Goal: Task Accomplishment & Management: Manage account settings

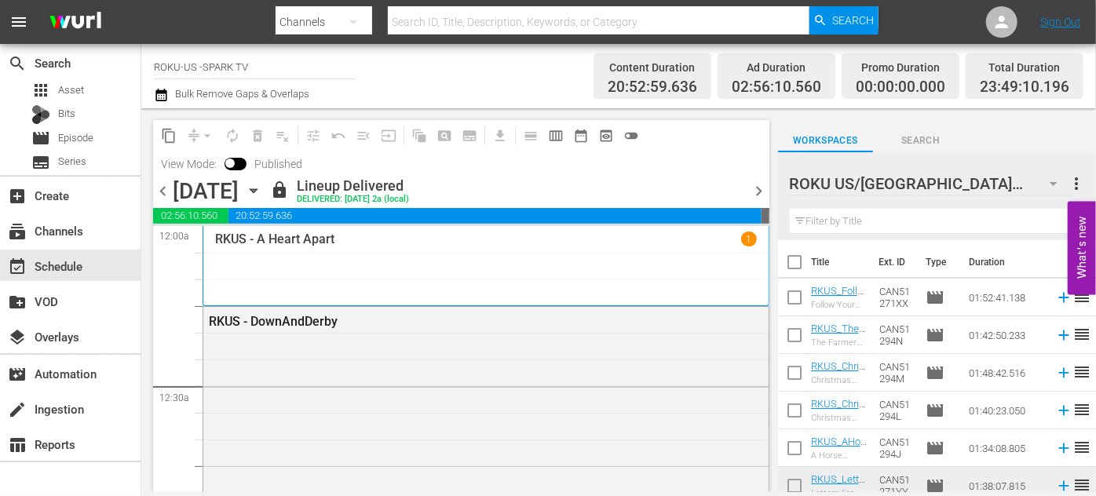
click at [262, 188] on icon "button" at bounding box center [253, 190] width 17 height 17
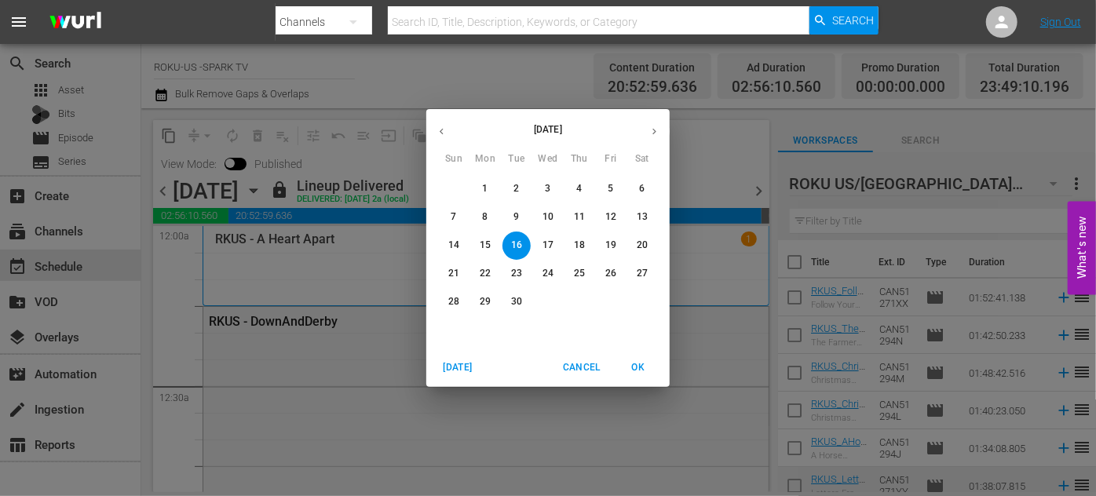
click at [578, 243] on p "18" at bounding box center [579, 245] width 11 height 13
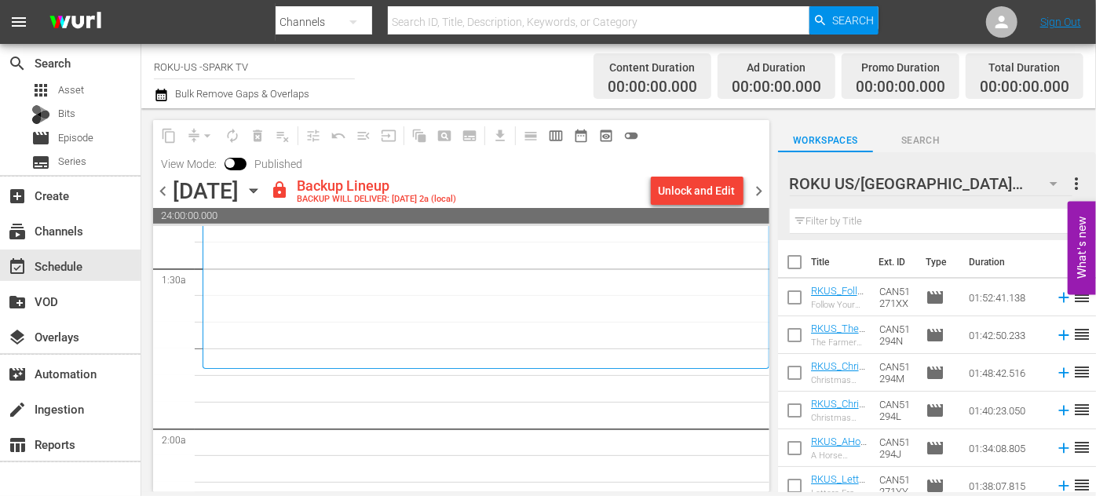
scroll to position [499, 0]
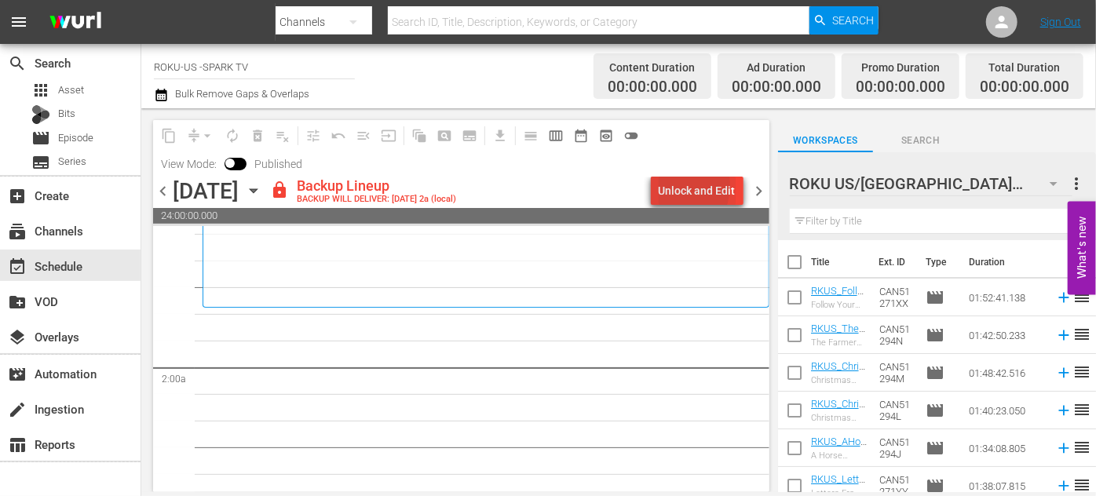
click at [674, 185] on div "Unlock and Edit" at bounding box center [696, 191] width 77 height 28
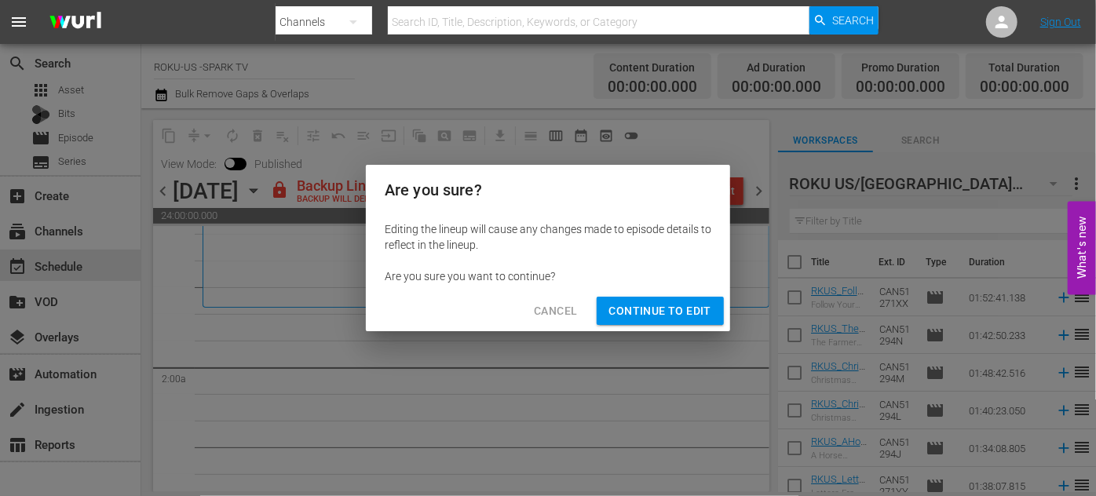
click at [655, 306] on span "Continue to Edit" at bounding box center [660, 311] width 102 height 20
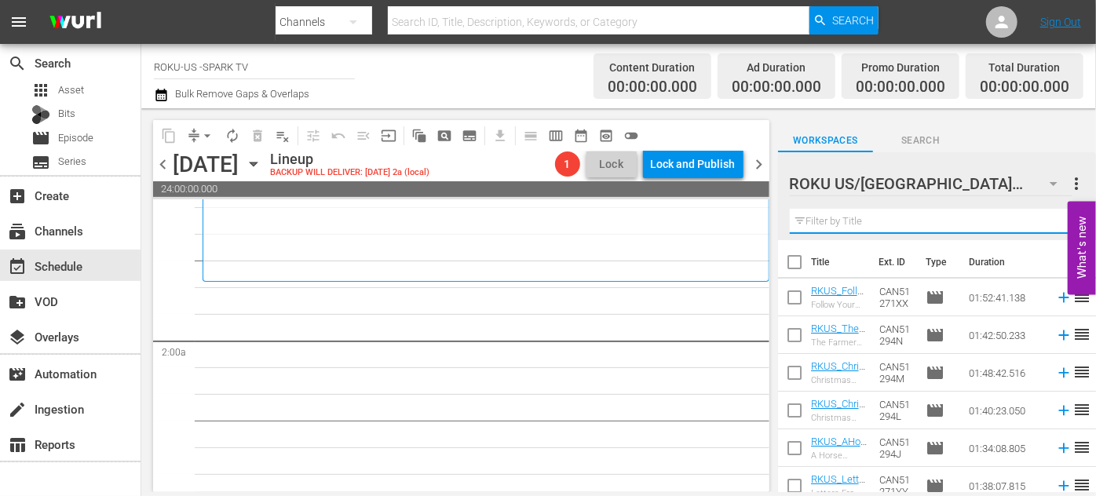
click at [835, 217] on input "text" at bounding box center [937, 221] width 294 height 25
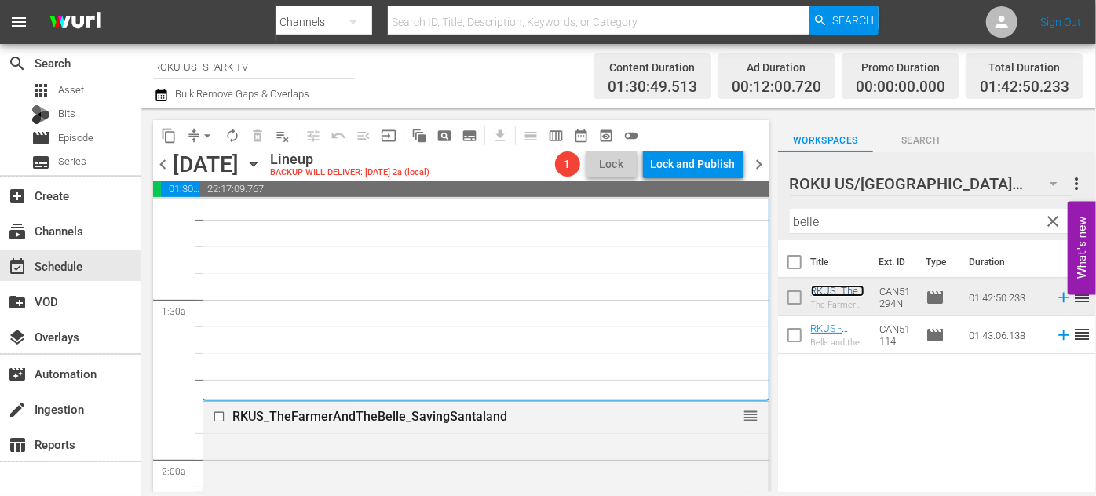
scroll to position [356, 0]
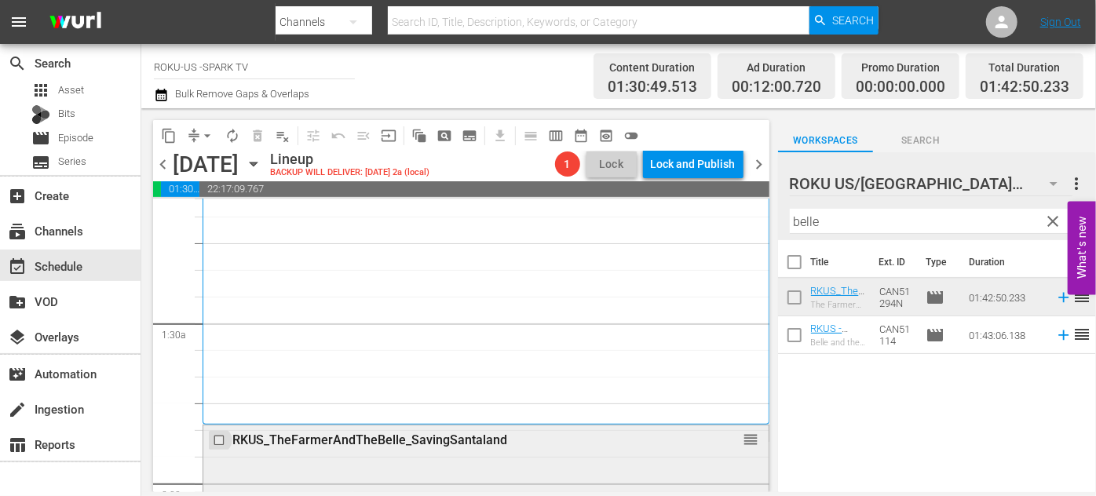
click at [213, 440] on input "checkbox" at bounding box center [221, 439] width 16 height 13
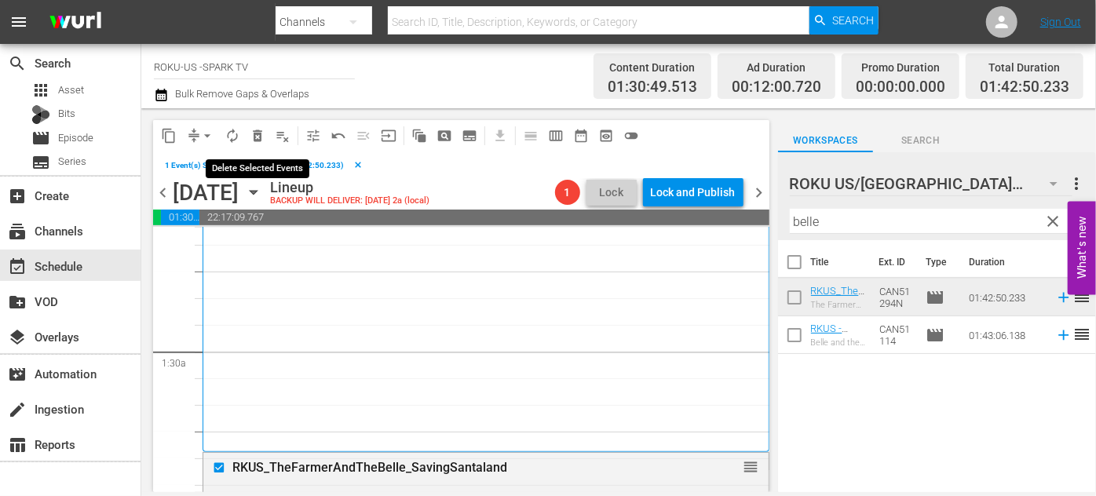
click at [259, 140] on span "delete_forever_outlined" at bounding box center [258, 136] width 16 height 16
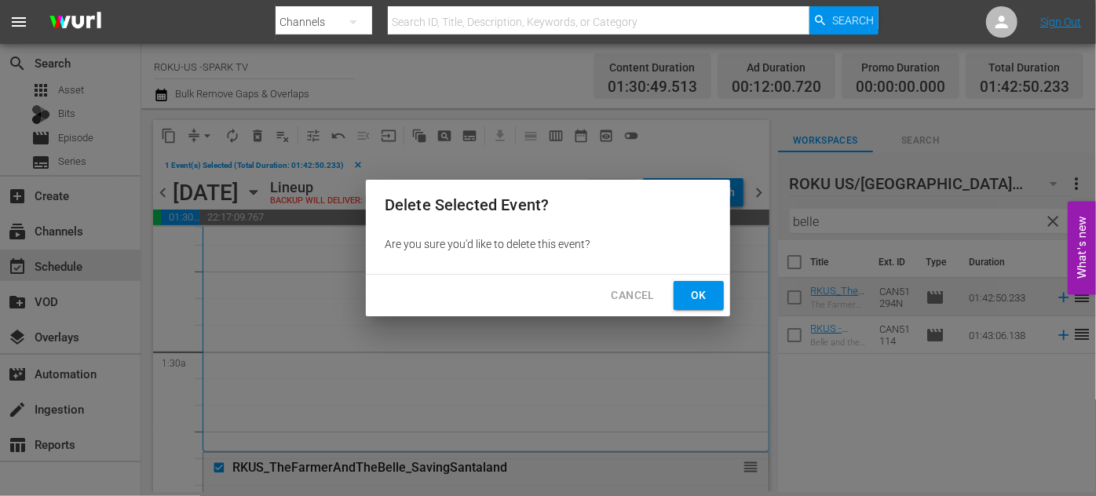
click at [703, 293] on span "Ok" at bounding box center [698, 296] width 25 height 20
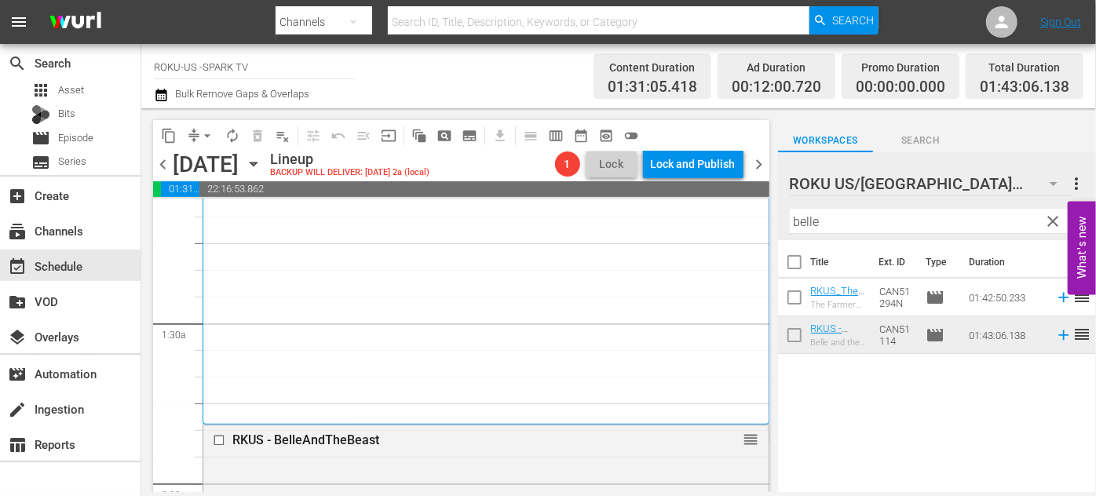
click at [492, 424] on div "RKUS - StormRider 1" at bounding box center [485, 133] width 567 height 581
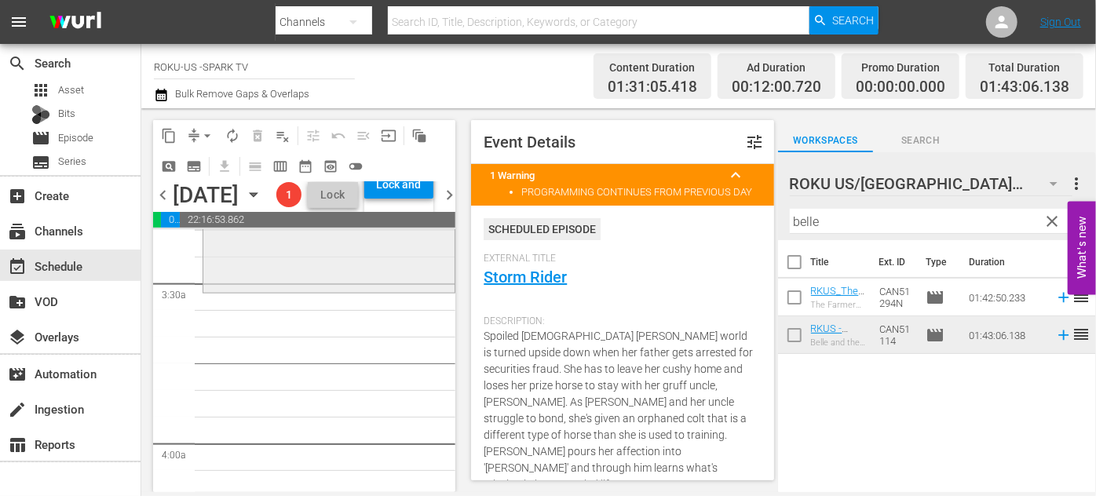
scroll to position [1070, 0]
drag, startPoint x: 873, startPoint y: 225, endPoint x: 782, endPoint y: 221, distance: 91.1
click at [782, 221] on div "ROKU US/CA 180 ROKU US/[GEOGRAPHIC_DATA] more_vert clear Filter by Title belle" at bounding box center [937, 196] width 318 height 88
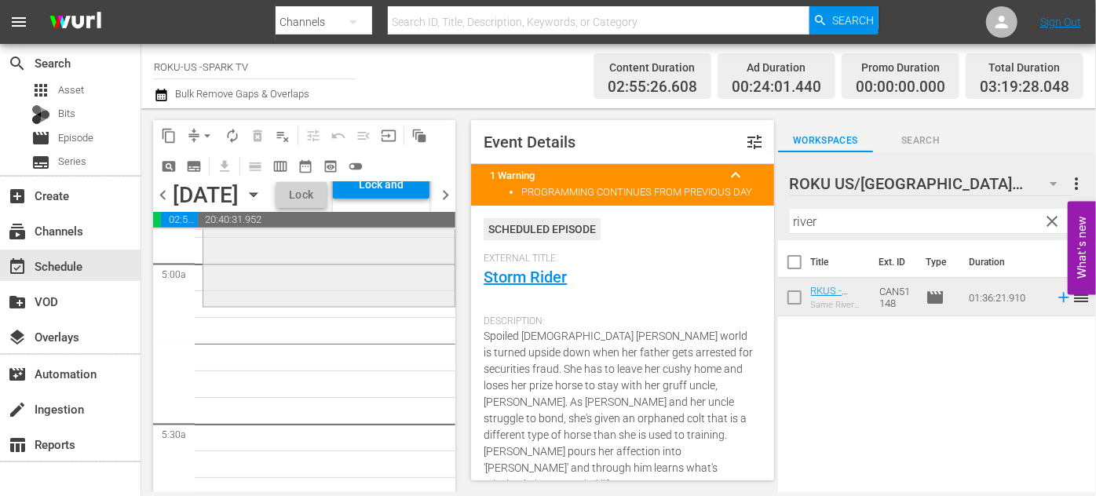
scroll to position [1570, 0]
drag, startPoint x: 866, startPoint y: 217, endPoint x: 765, endPoint y: 220, distance: 101.3
click at [765, 220] on div "content_copy compress arrow_drop_down autorenew_outlined delete_forever_outline…" at bounding box center [618, 300] width 954 height 384
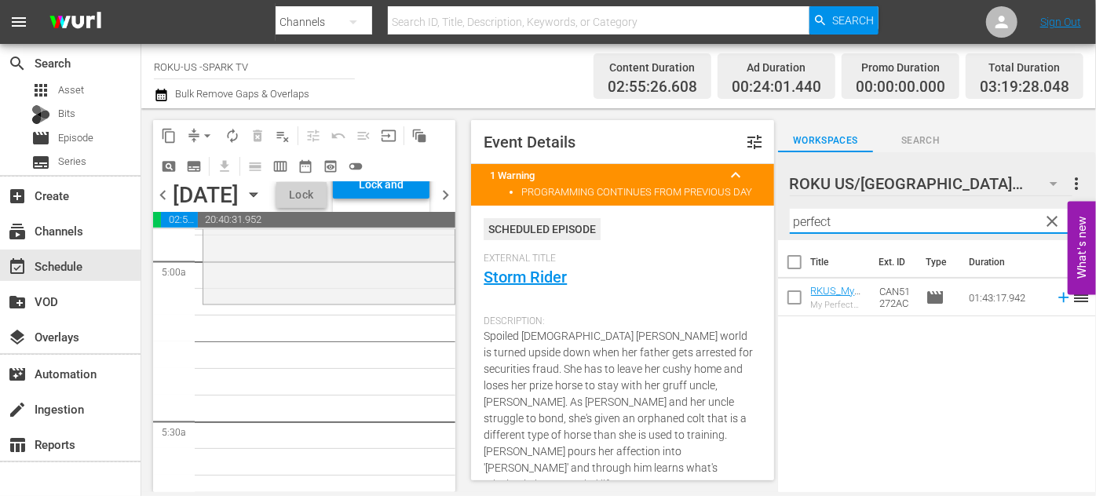
type input "perfect"
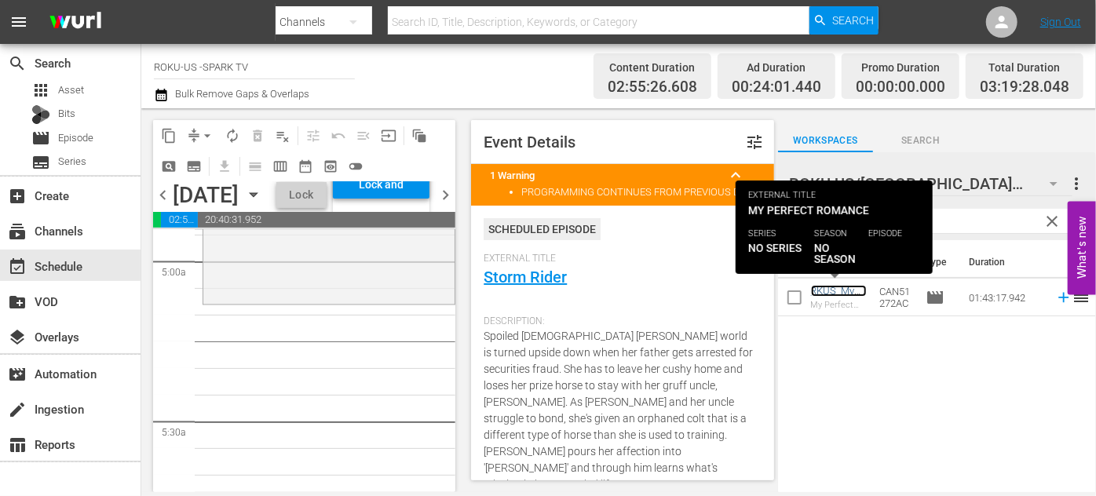
click at [840, 287] on link "RKUS_MyPerfectRomance" at bounding box center [839, 302] width 56 height 35
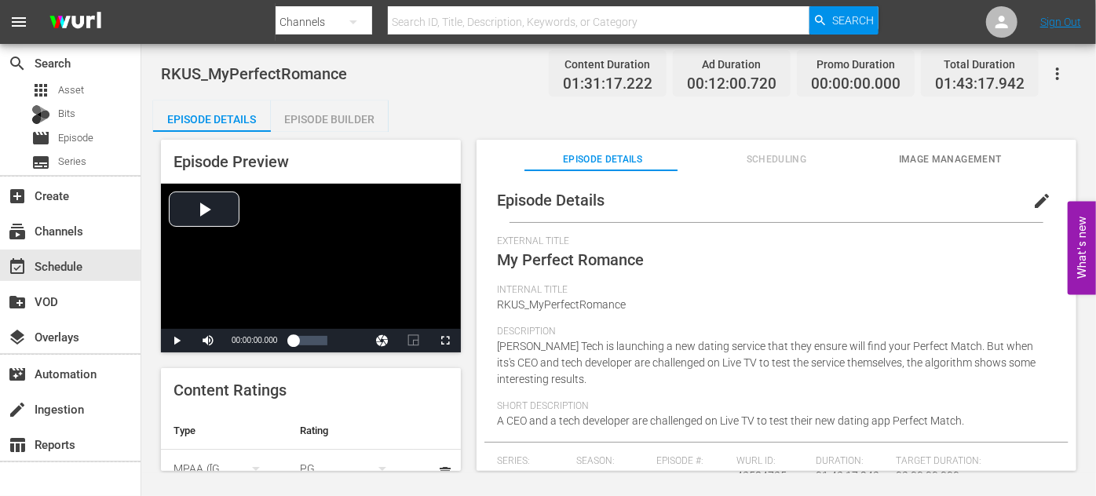
click at [501, 111] on div "Episode Details Episode Builder Episode Preview Video Player is loading. Play V…" at bounding box center [618, 291] width 931 height 383
click at [57, 265] on div "event_available Schedule" at bounding box center [44, 264] width 88 height 14
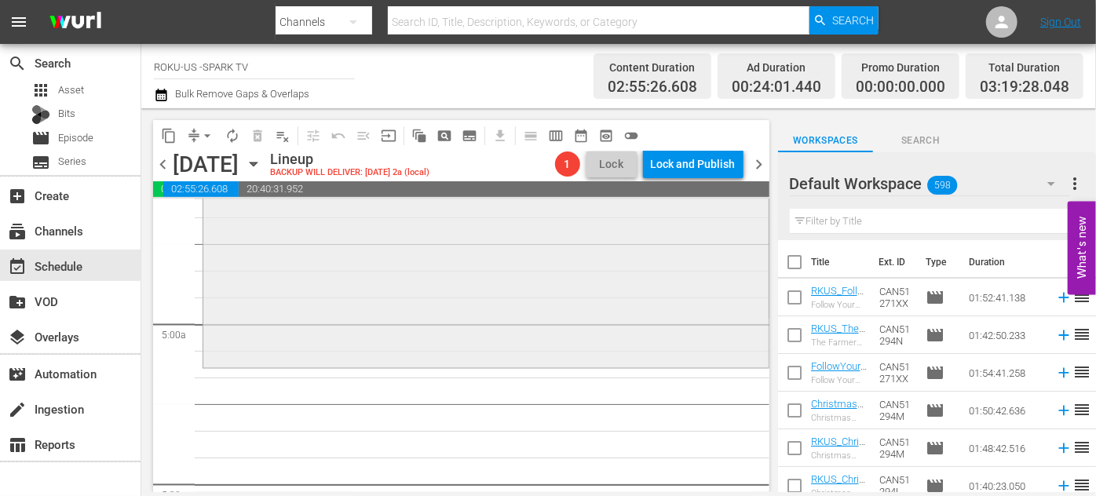
scroll to position [1498, 0]
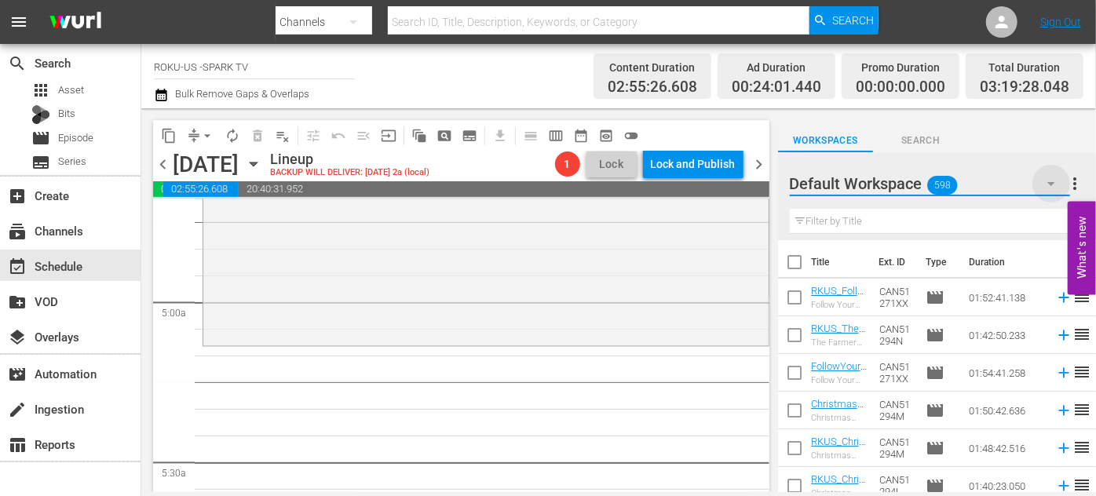
click at [1050, 187] on icon "button" at bounding box center [1050, 183] width 19 height 19
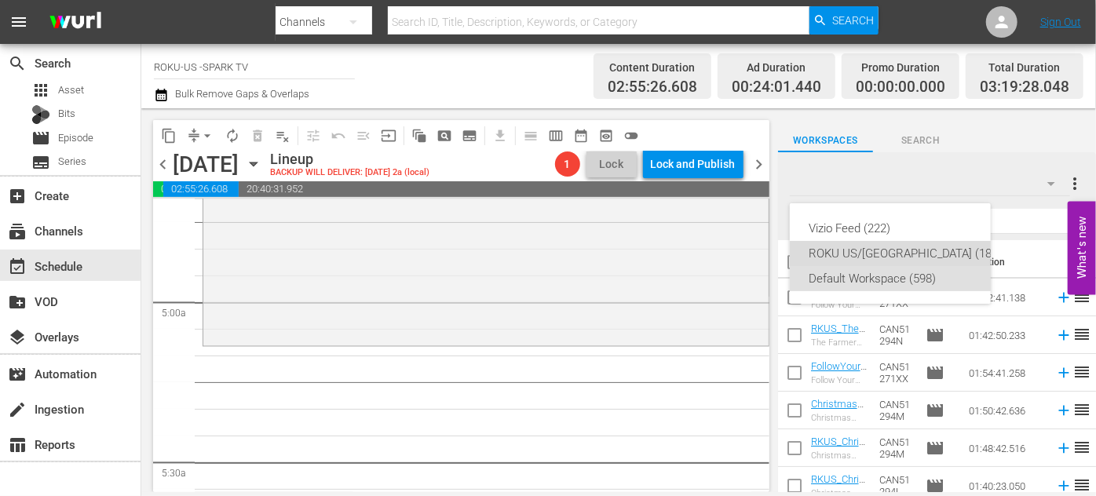
click at [841, 252] on div "ROKU US/[GEOGRAPHIC_DATA] (180)" at bounding box center [905, 253] width 194 height 25
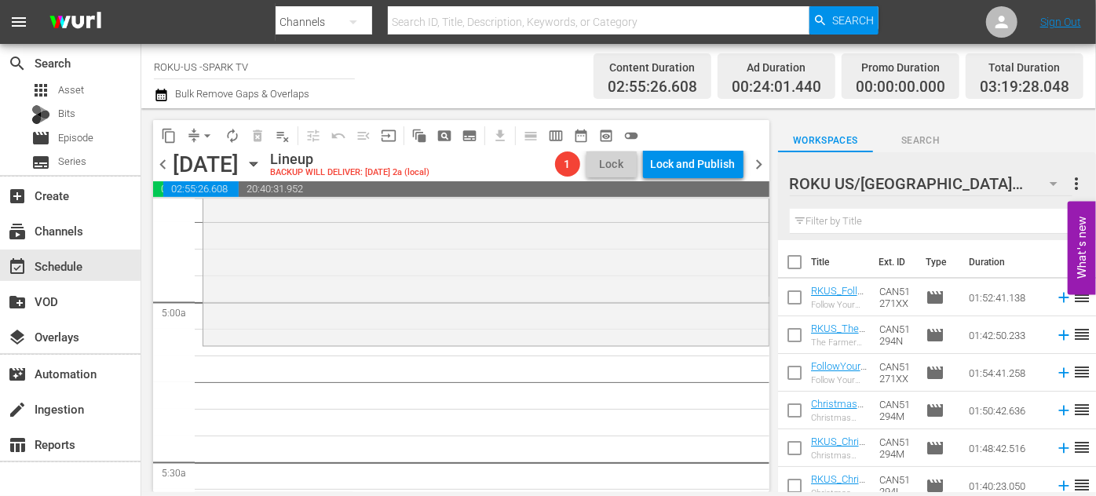
click at [839, 220] on input "text" at bounding box center [937, 221] width 294 height 25
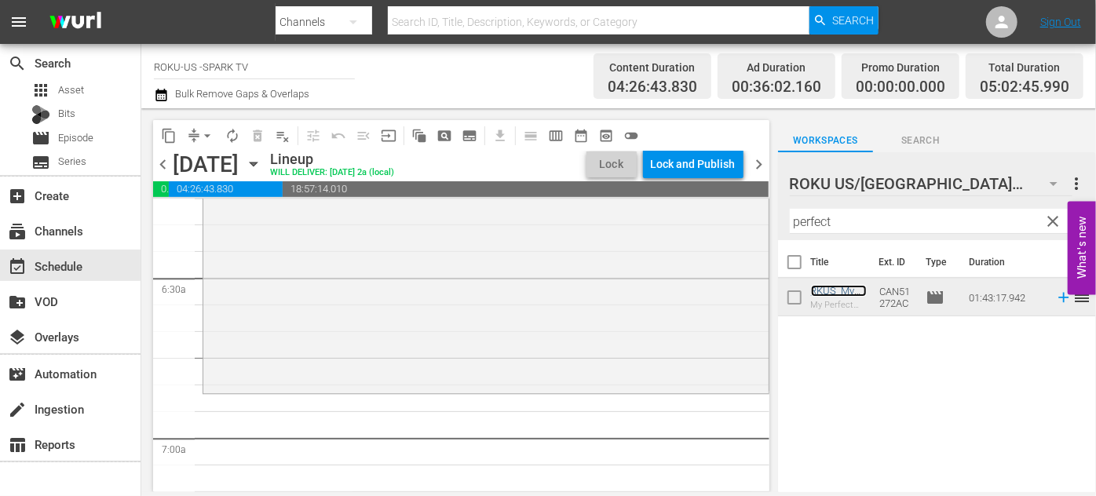
scroll to position [2069, 0]
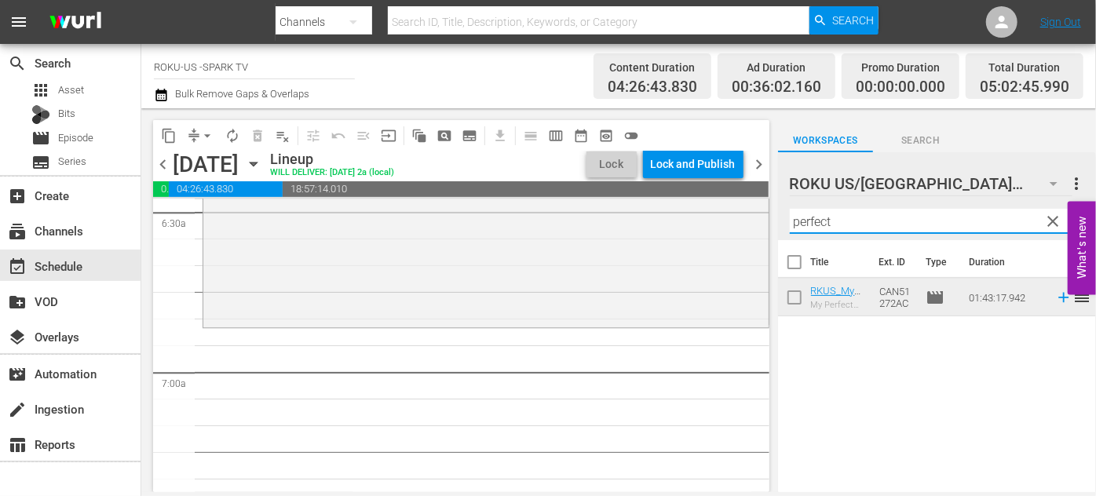
drag, startPoint x: 821, startPoint y: 221, endPoint x: 771, endPoint y: 213, distance: 51.0
click at [771, 213] on div "content_copy compress arrow_drop_down autorenew_outlined delete_forever_outline…" at bounding box center [618, 300] width 954 height 384
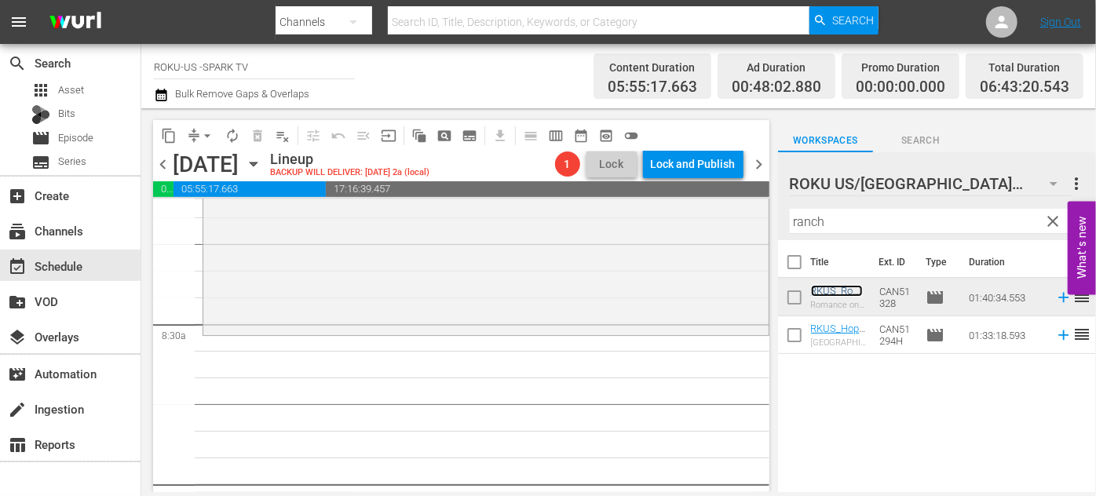
scroll to position [2639, 0]
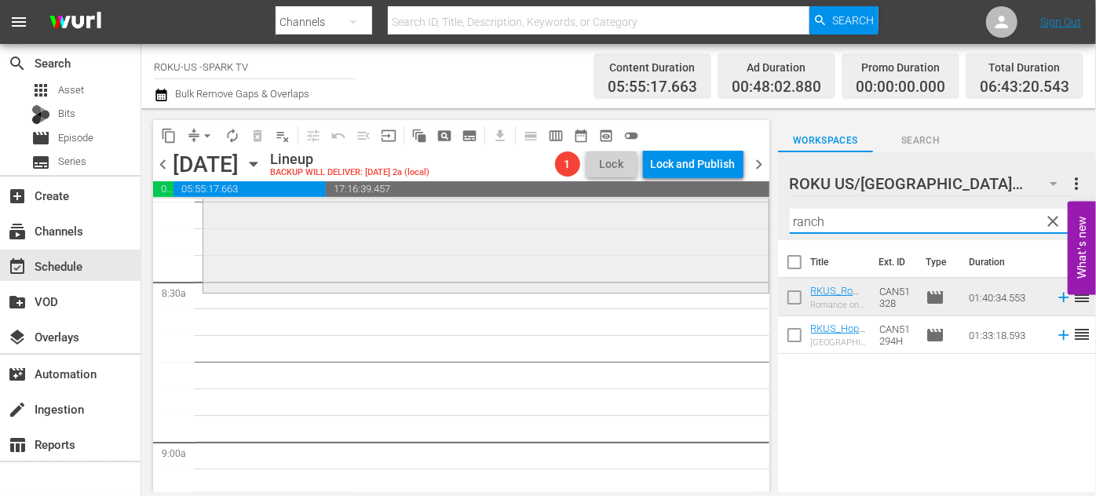
drag, startPoint x: 832, startPoint y: 224, endPoint x: 749, endPoint y: 219, distance: 83.3
click at [749, 219] on div "content_copy compress arrow_drop_down autorenew_outlined delete_forever_outline…" at bounding box center [618, 300] width 954 height 384
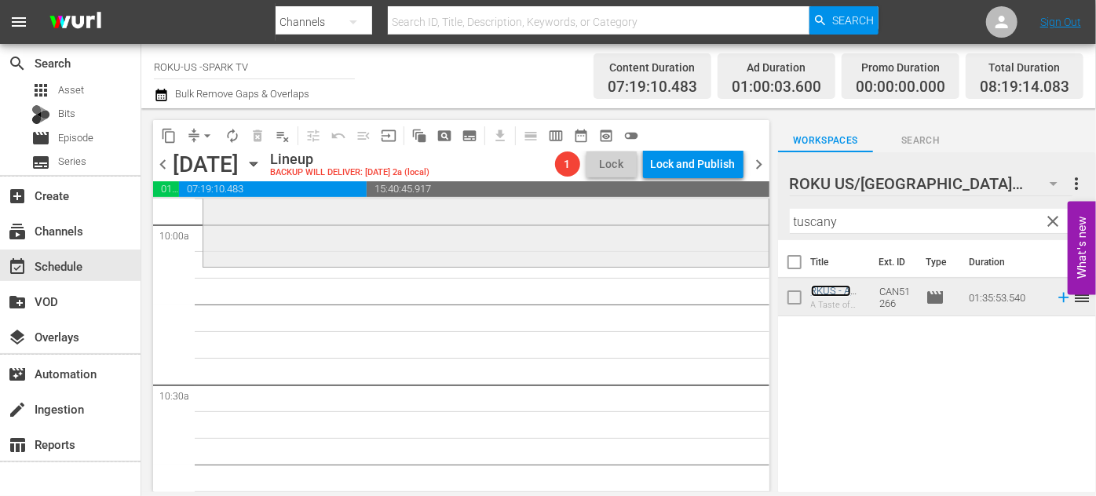
scroll to position [3210, 0]
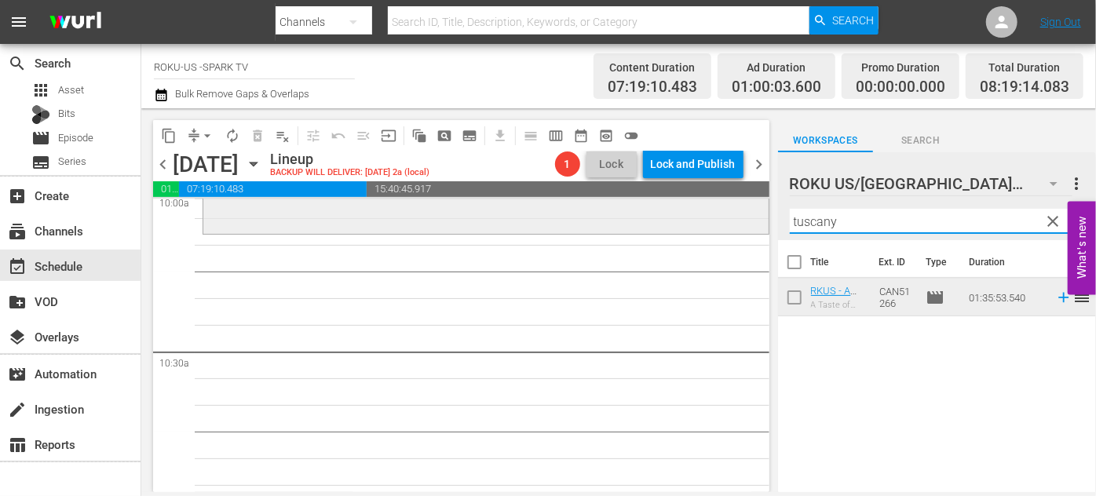
drag, startPoint x: 859, startPoint y: 218, endPoint x: 705, endPoint y: 220, distance: 153.8
click at [705, 220] on div "content_copy compress arrow_drop_down autorenew_outlined delete_forever_outline…" at bounding box center [618, 300] width 954 height 384
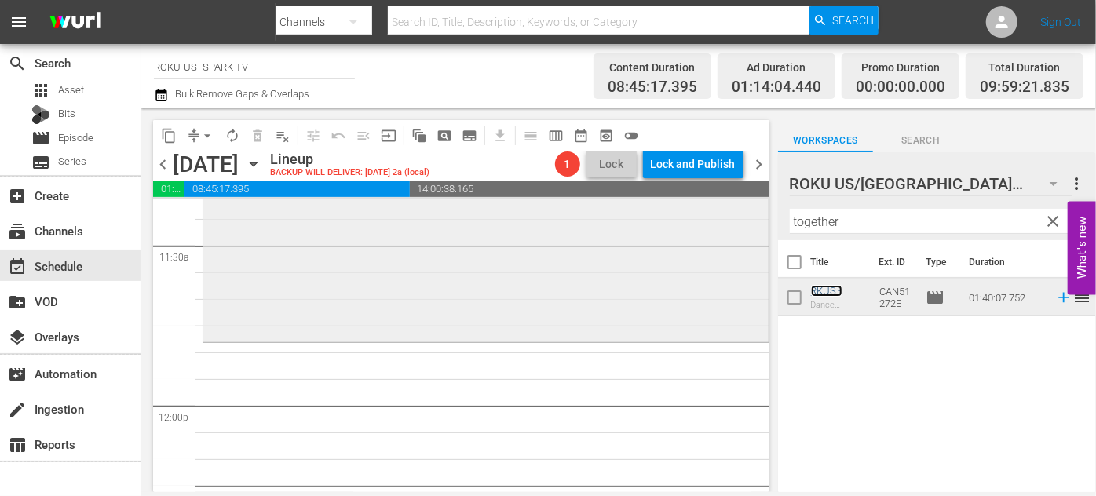
scroll to position [3638, 0]
drag, startPoint x: 866, startPoint y: 227, endPoint x: 741, endPoint y: 219, distance: 125.8
click at [741, 219] on div "content_copy compress arrow_drop_down autorenew_outlined delete_forever_outline…" at bounding box center [618, 300] width 954 height 384
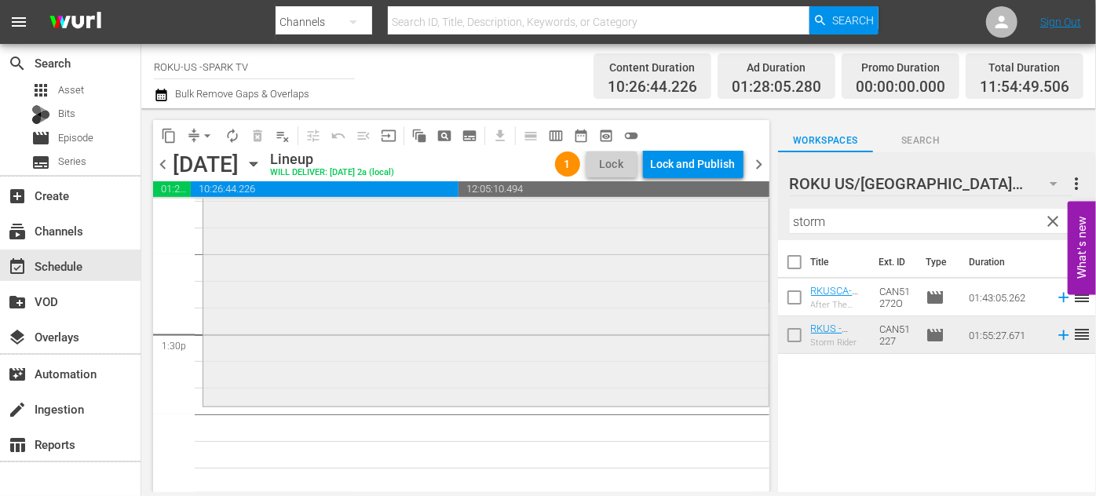
scroll to position [4209, 0]
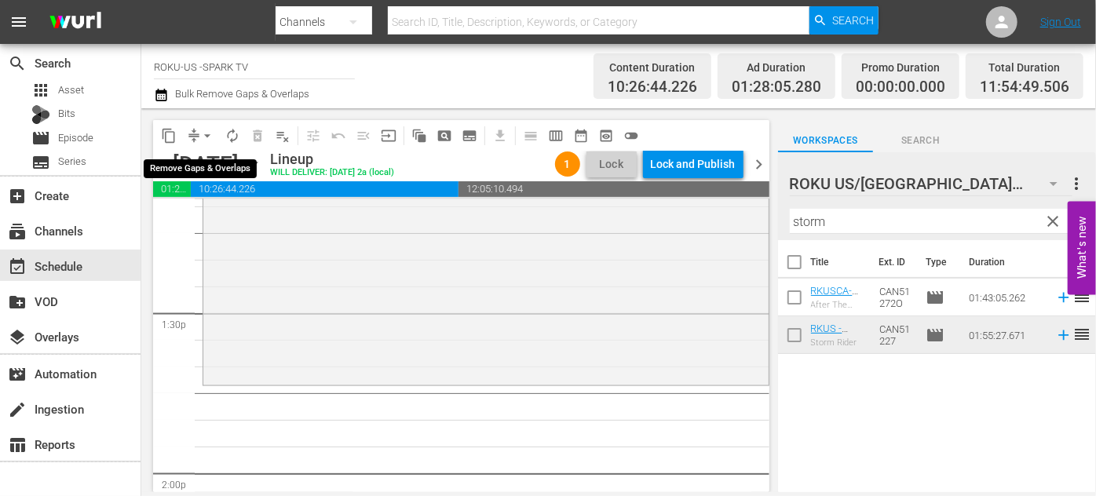
drag, startPoint x: 207, startPoint y: 135, endPoint x: 206, endPoint y: 146, distance: 11.0
click at [207, 134] on span "arrow_drop_down" at bounding box center [207, 136] width 16 height 16
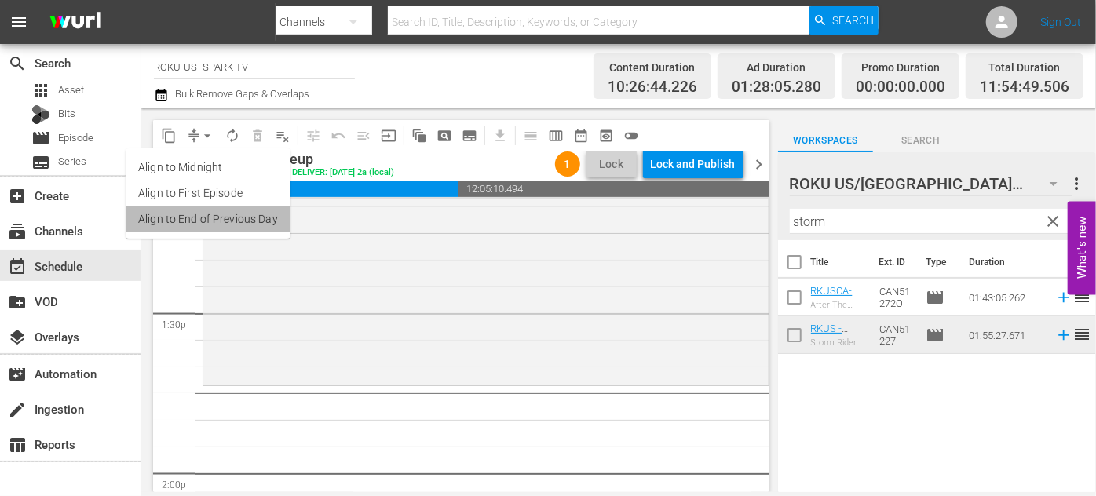
click at [225, 219] on li "Align to End of Previous Day" at bounding box center [208, 219] width 165 height 26
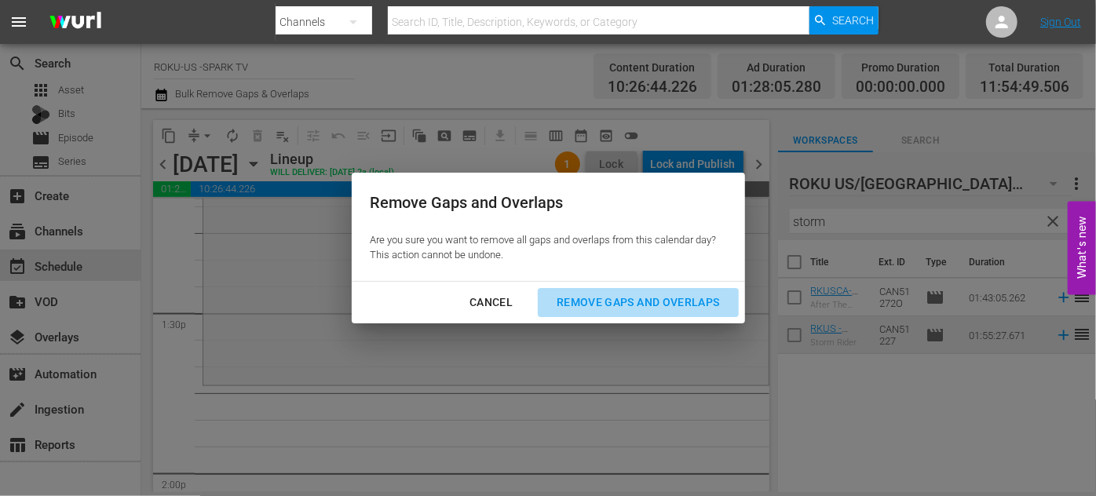
click at [583, 301] on div "Remove Gaps and Overlaps" at bounding box center [638, 303] width 188 height 20
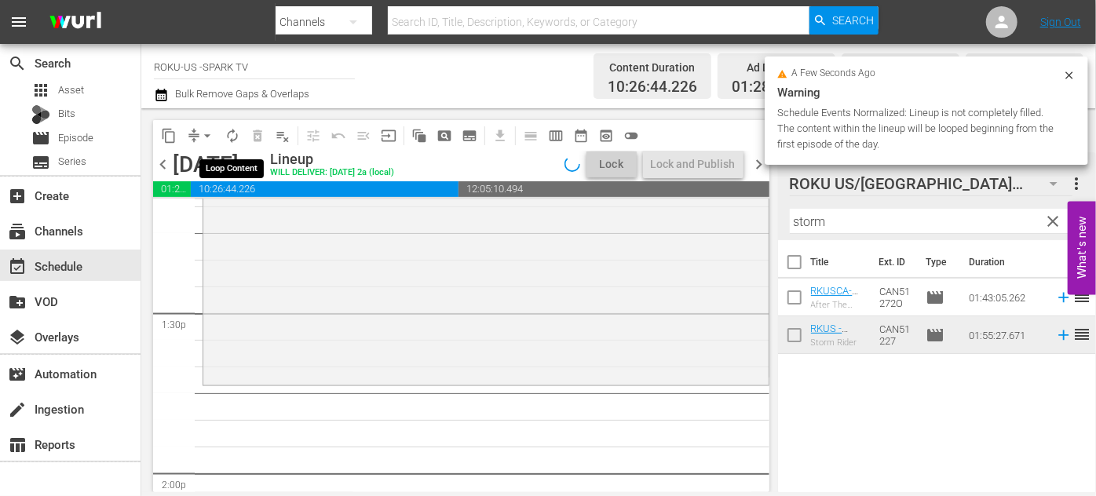
click at [228, 135] on span "autorenew_outlined" at bounding box center [232, 136] width 16 height 16
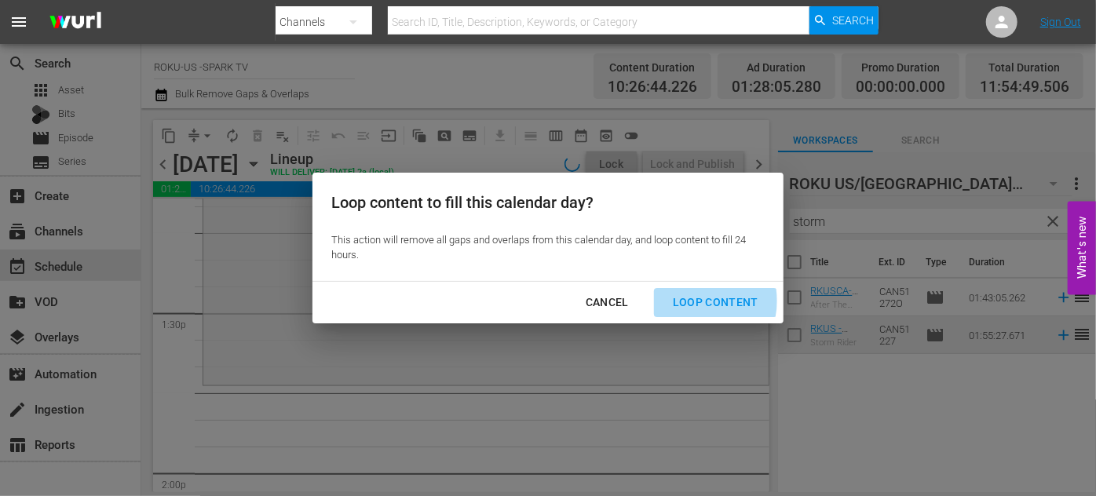
click at [700, 301] on div "Loop Content" at bounding box center [715, 303] width 111 height 20
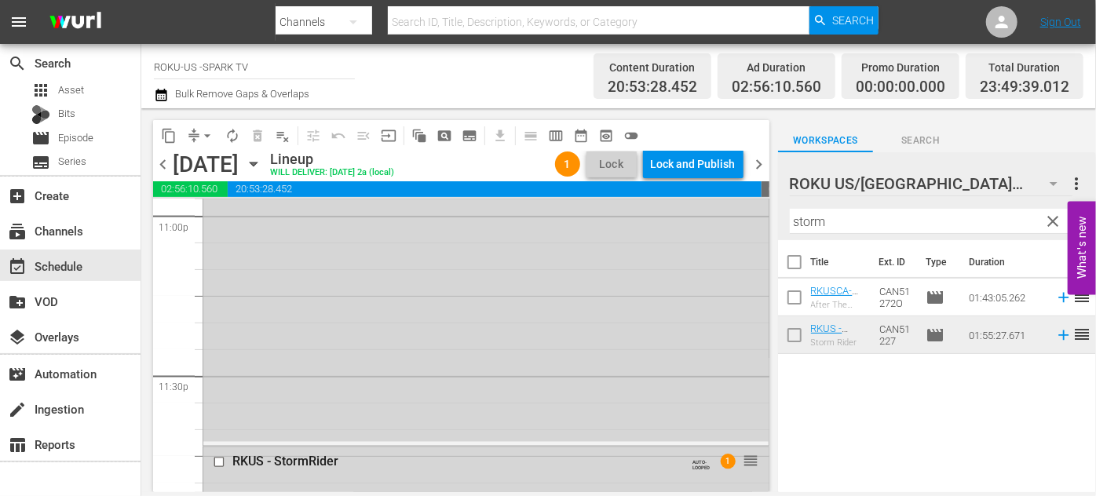
scroll to position [7491, 0]
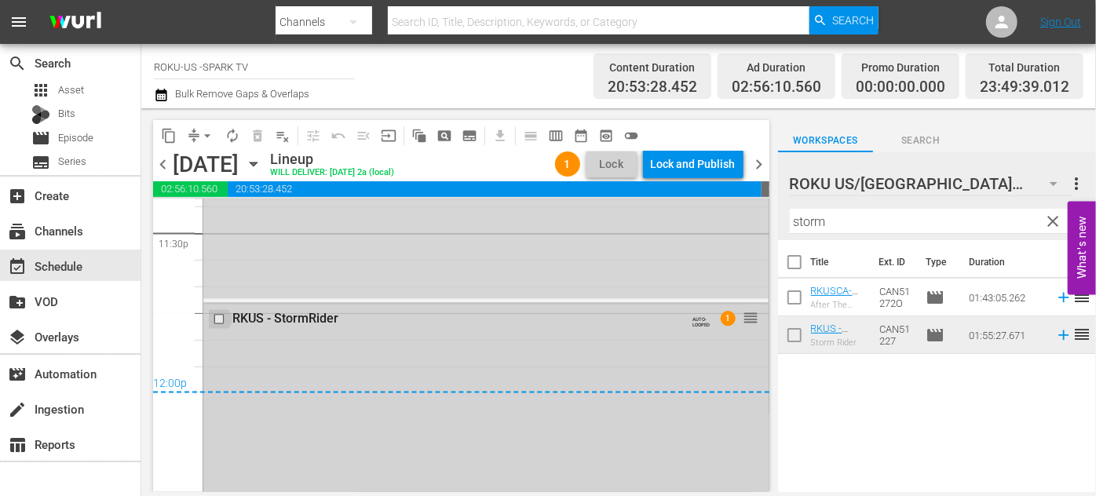
click at [214, 317] on input "checkbox" at bounding box center [221, 318] width 16 height 13
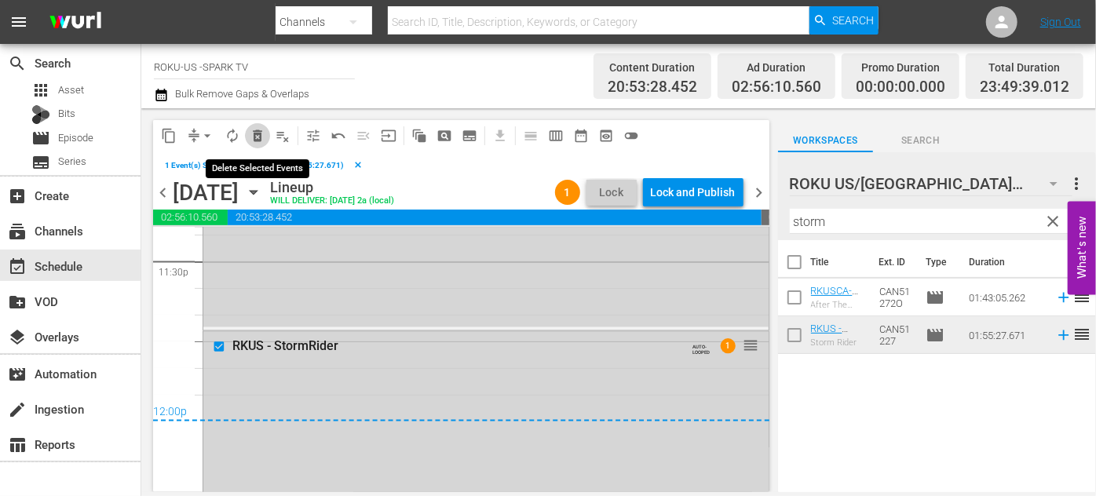
click at [257, 140] on span "delete_forever_outlined" at bounding box center [258, 136] width 16 height 16
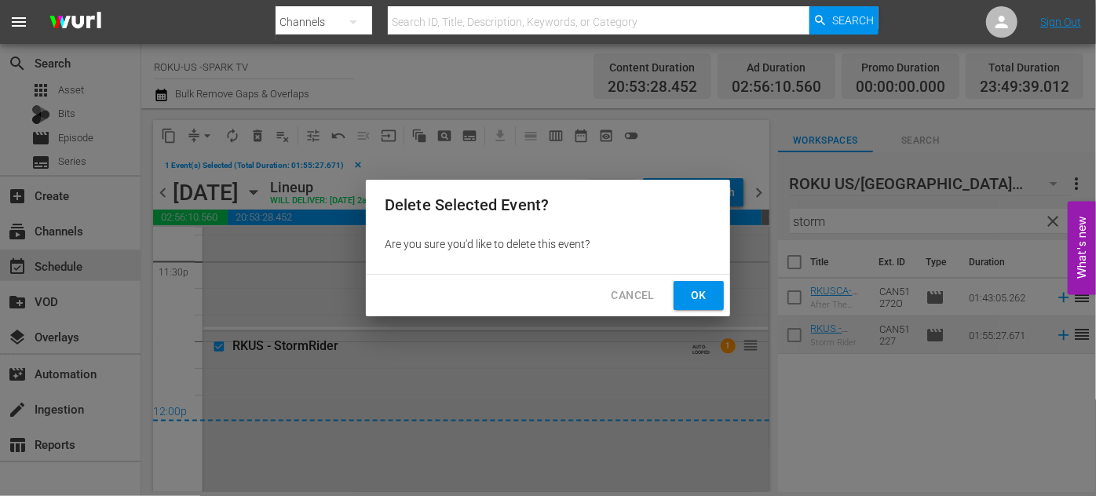
click at [705, 301] on span "Ok" at bounding box center [698, 296] width 25 height 20
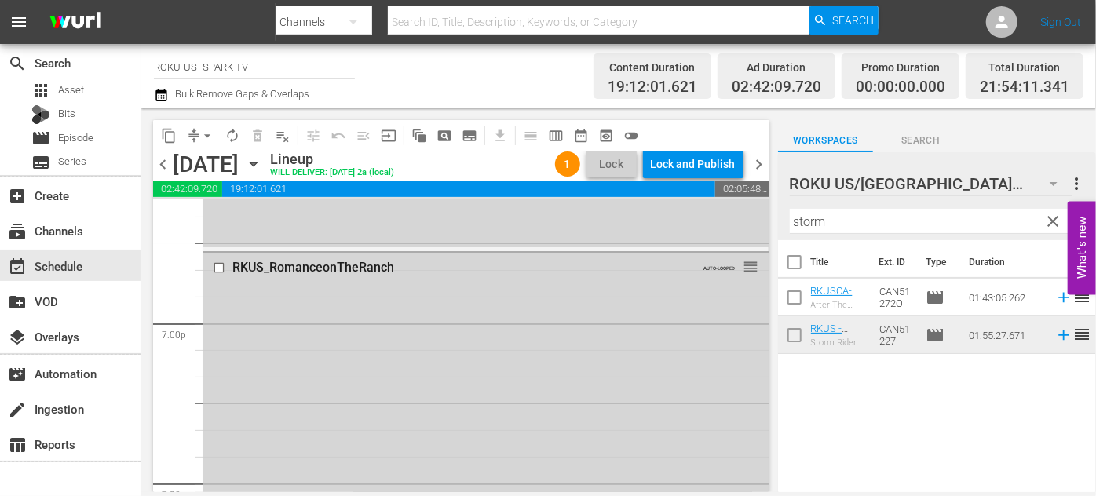
scroll to position [5965, 0]
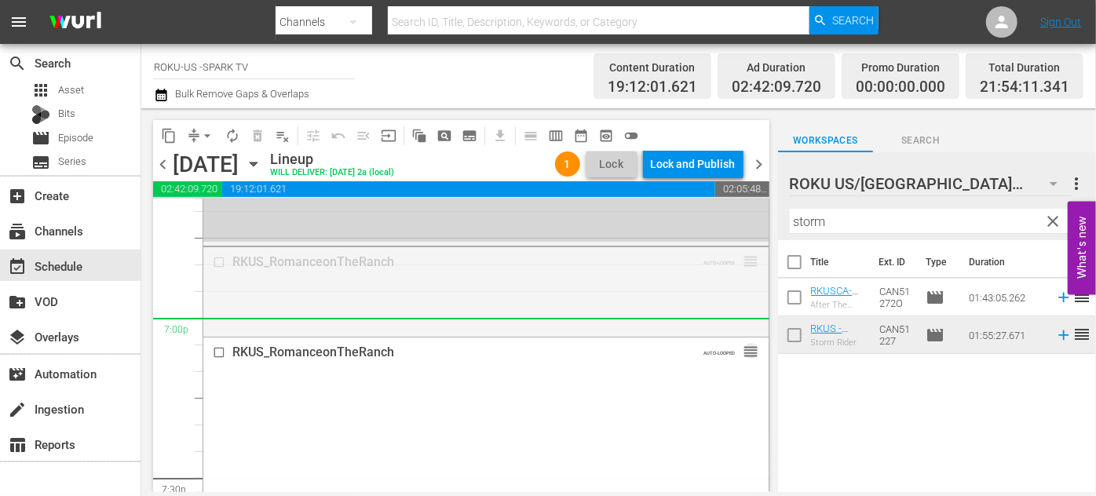
drag, startPoint x: 740, startPoint y: 262, endPoint x: 720, endPoint y: 323, distance: 64.3
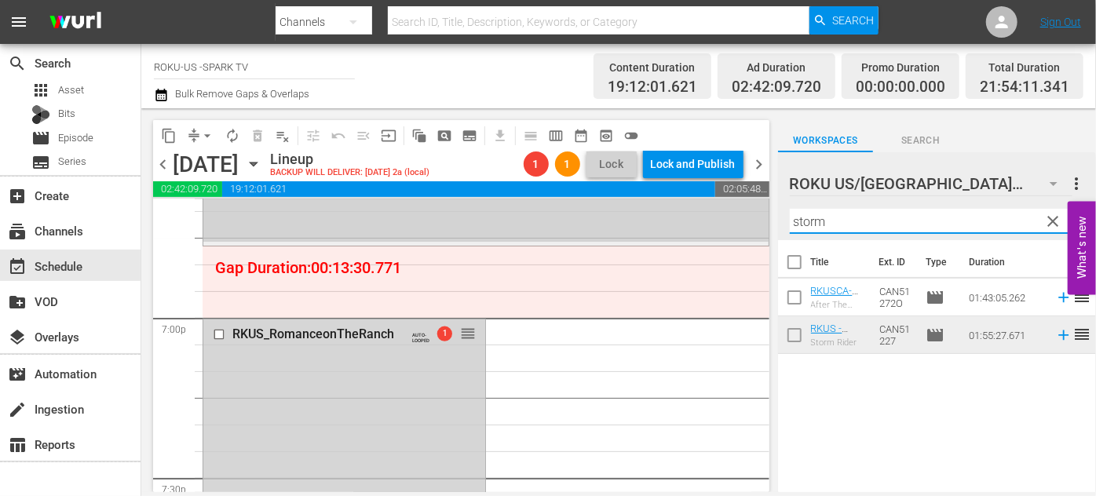
drag, startPoint x: 846, startPoint y: 219, endPoint x: 757, endPoint y: 217, distance: 89.5
click at [757, 217] on div "content_copy compress arrow_drop_down autorenew_outlined delete_forever_outline…" at bounding box center [618, 300] width 954 height 384
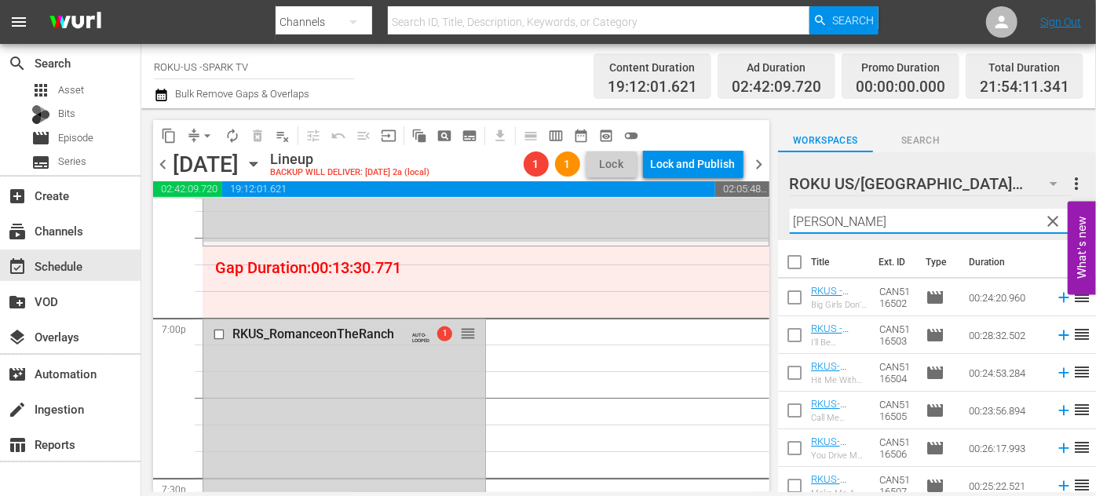
click at [785, 221] on div "ROKU US/CA 180 ROKU US/CA more_vert clear Filter by Title [PERSON_NAME]" at bounding box center [937, 196] width 318 height 88
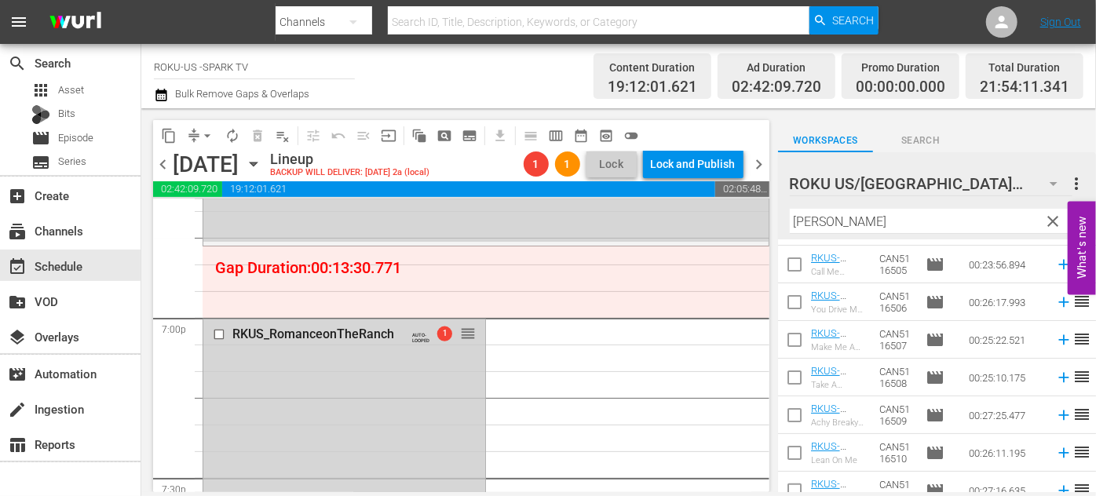
scroll to position [160, 0]
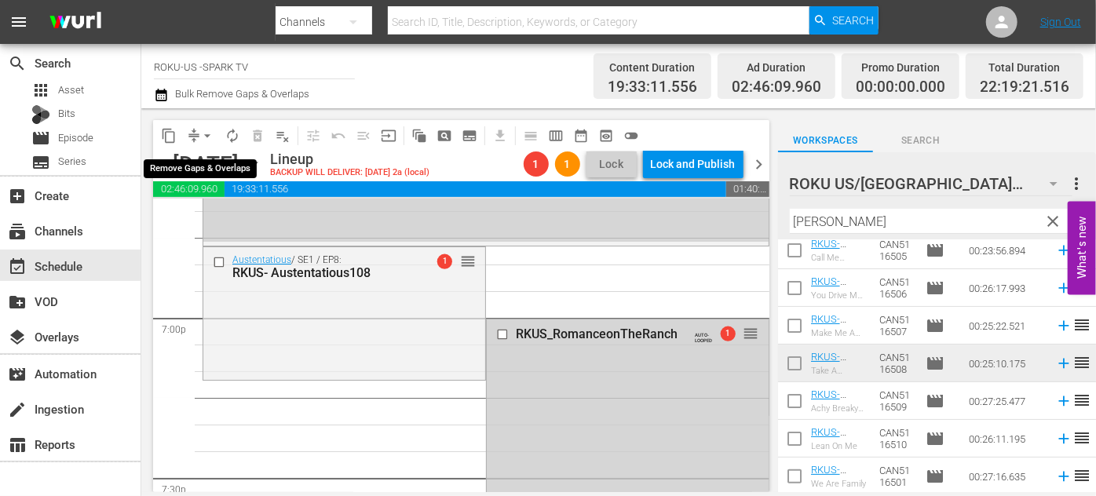
click at [210, 140] on span "arrow_drop_down" at bounding box center [207, 136] width 16 height 16
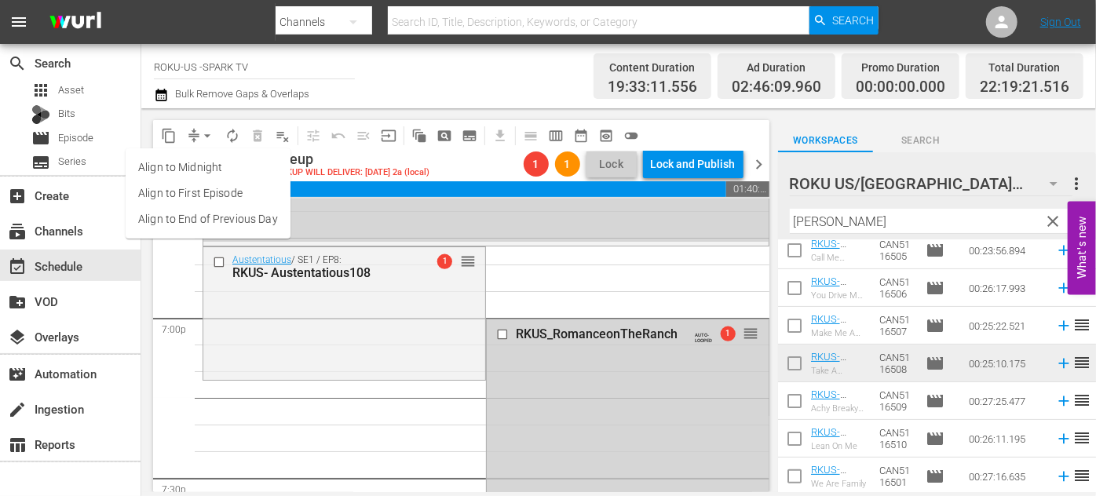
click at [239, 229] on li "Align to End of Previous Day" at bounding box center [208, 219] width 165 height 26
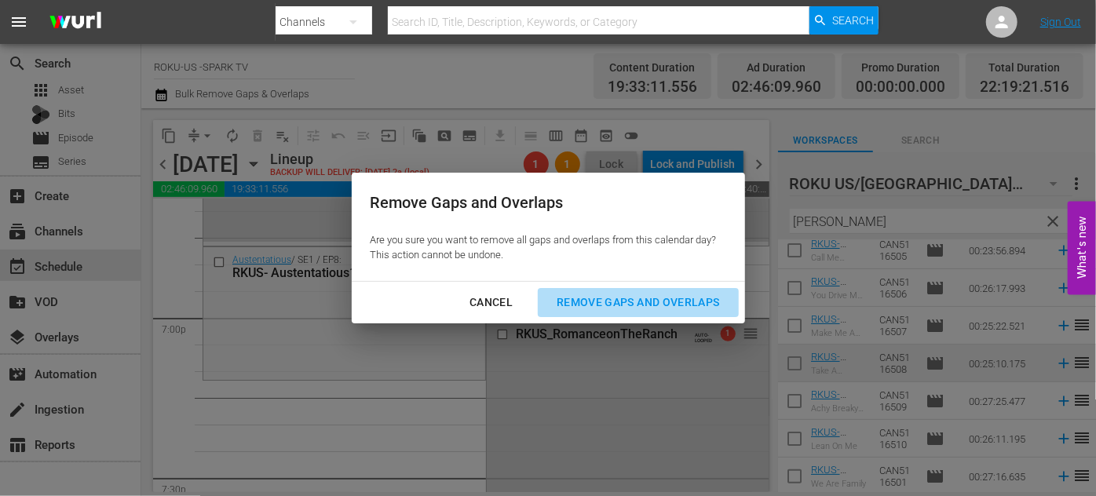
click at [615, 294] on div "Remove Gaps and Overlaps" at bounding box center [638, 303] width 188 height 20
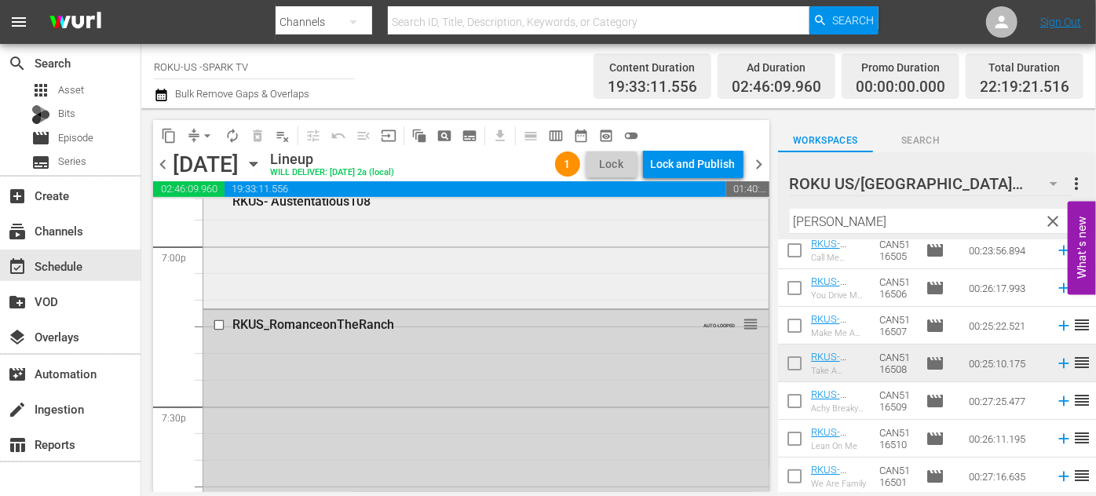
scroll to position [5965, 0]
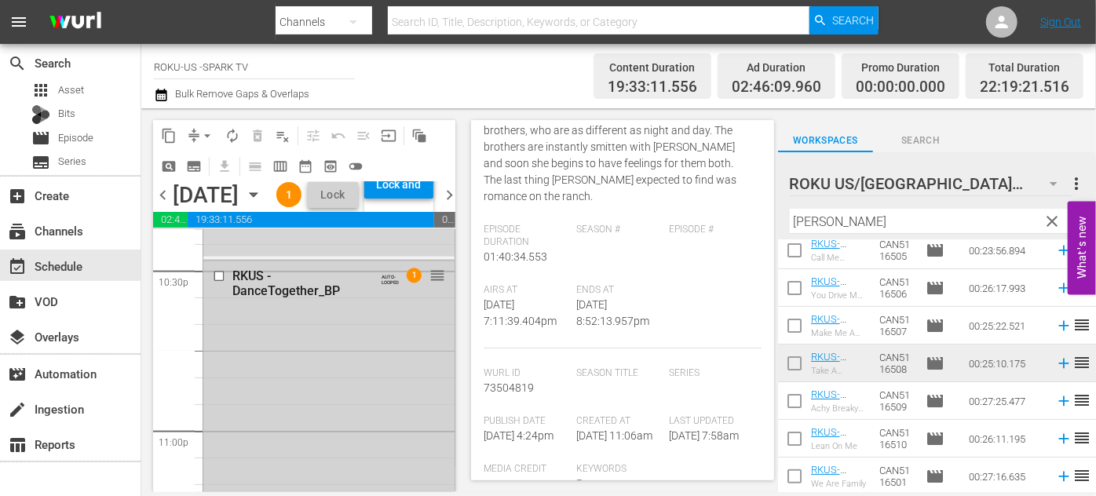
scroll to position [7163, 0]
click at [425, 199] on div "Lock and Publish" at bounding box center [398, 184] width 53 height 28
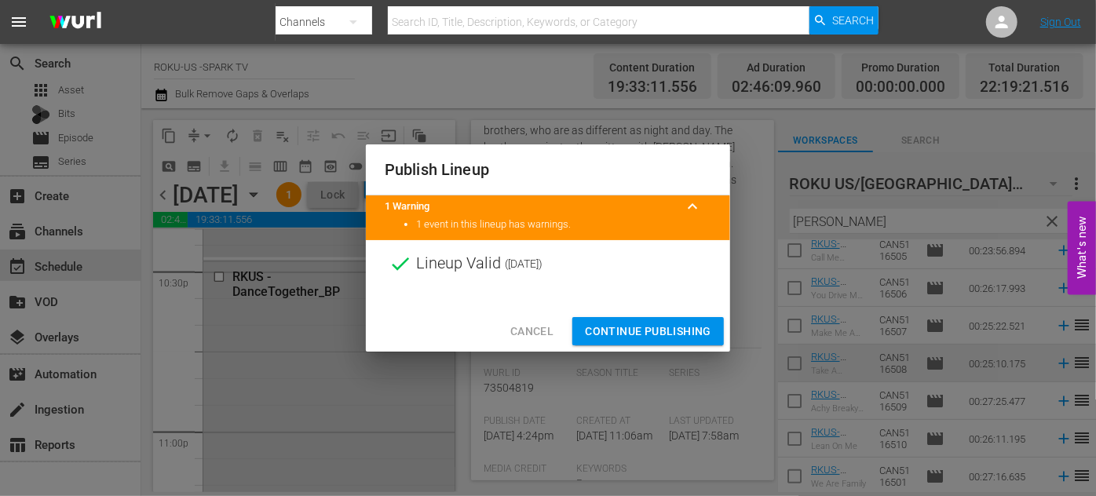
click at [641, 330] on span "Continue Publishing" at bounding box center [648, 332] width 126 height 20
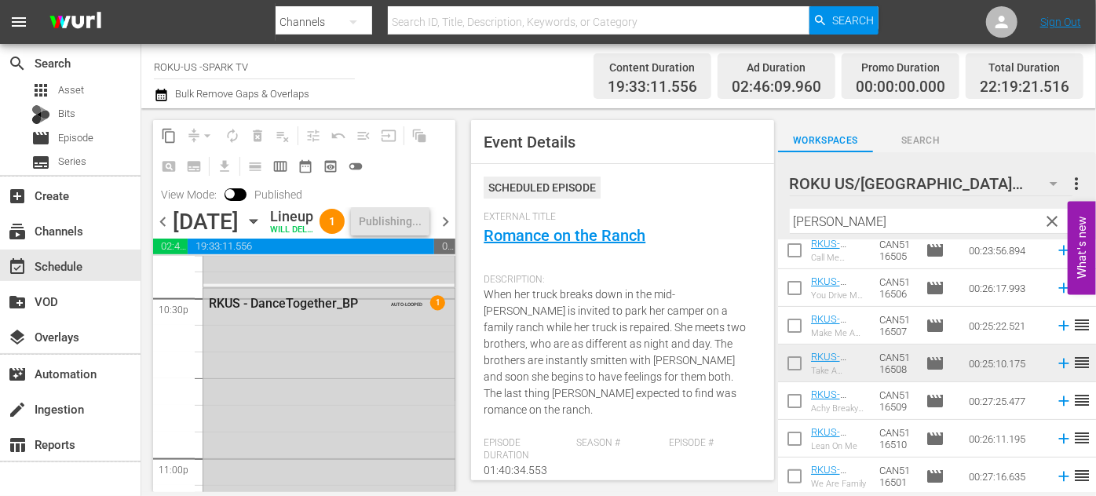
click at [262, 230] on icon "button" at bounding box center [253, 221] width 17 height 17
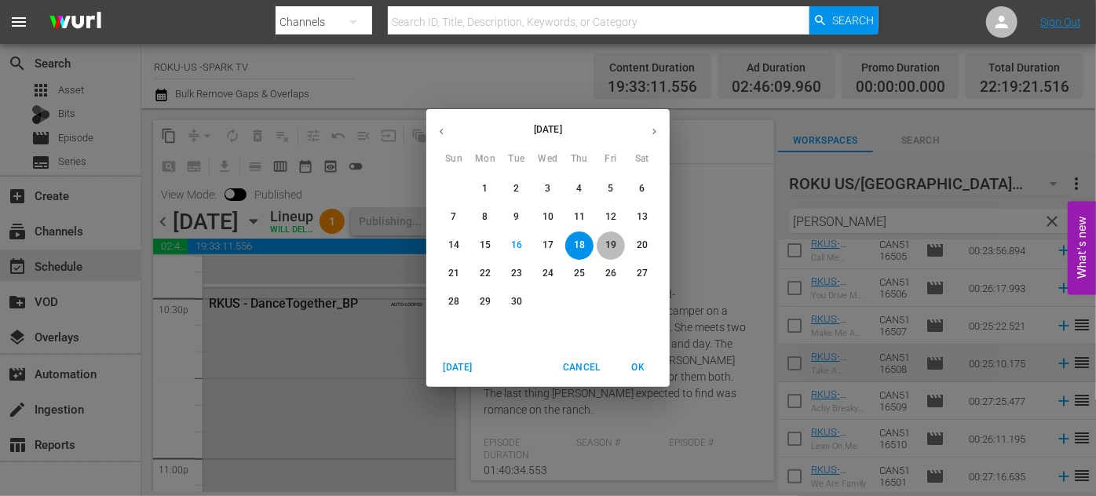
click at [605, 247] on p "19" at bounding box center [610, 245] width 11 height 13
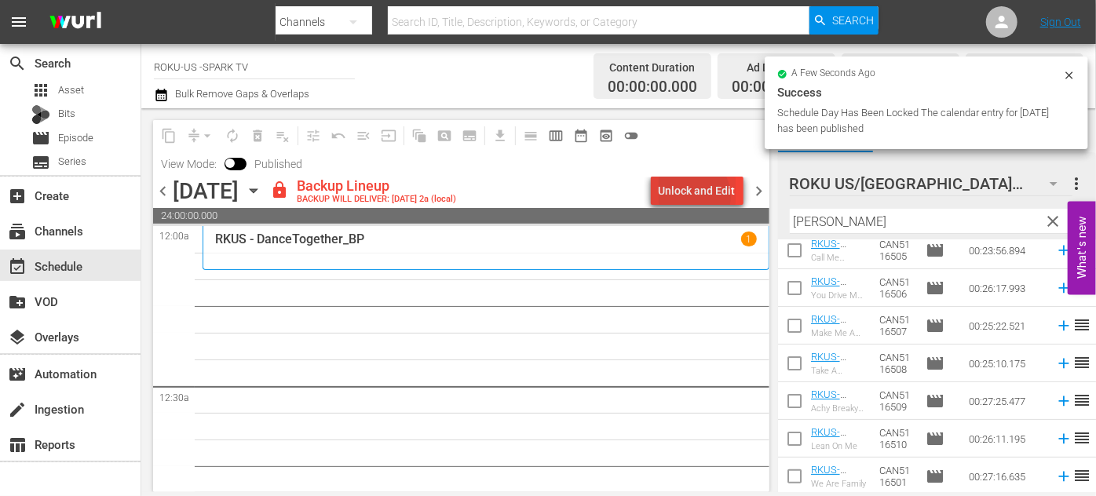
click at [695, 196] on div "Unlock and Edit" at bounding box center [696, 191] width 77 height 28
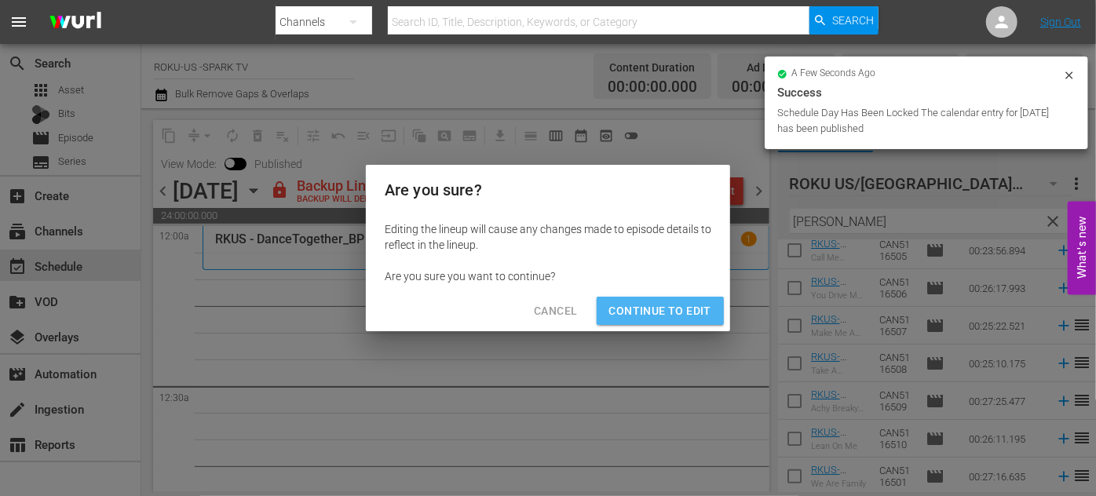
click at [667, 317] on span "Continue to Edit" at bounding box center [660, 311] width 102 height 20
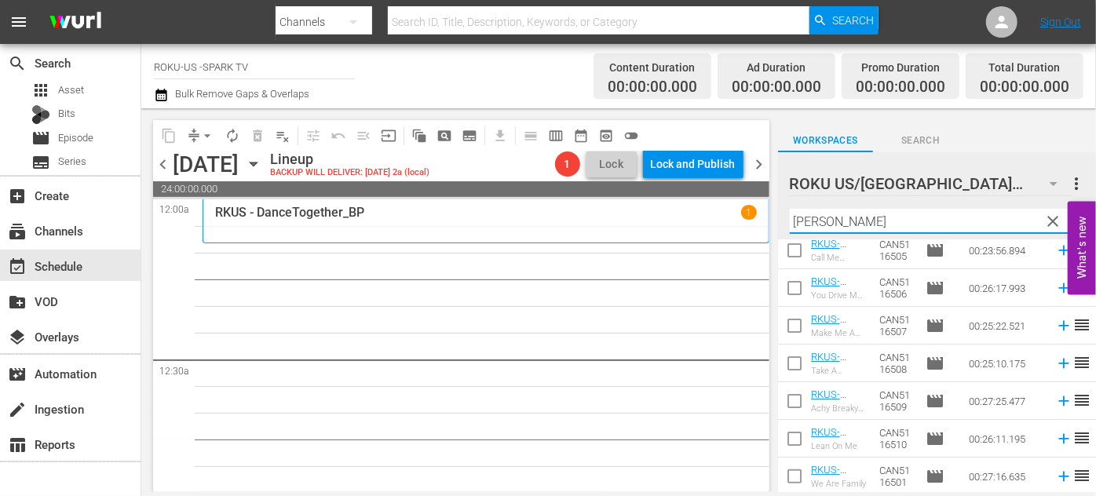
drag, startPoint x: 840, startPoint y: 222, endPoint x: 785, endPoint y: 217, distance: 55.2
click at [785, 217] on div "ROKU US/CA 180 ROKU US/CA more_vert clear Filter by Title [PERSON_NAME]" at bounding box center [937, 196] width 318 height 88
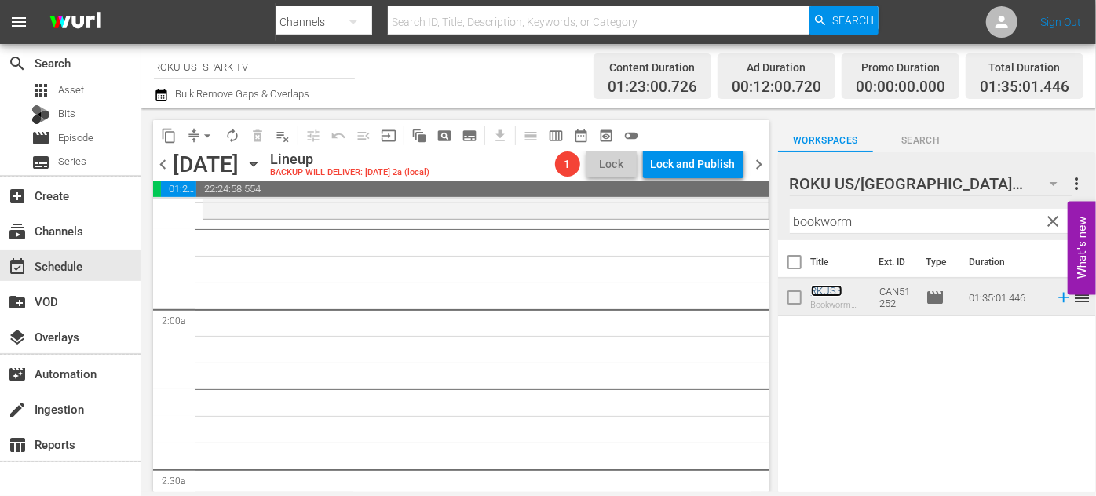
scroll to position [499, 0]
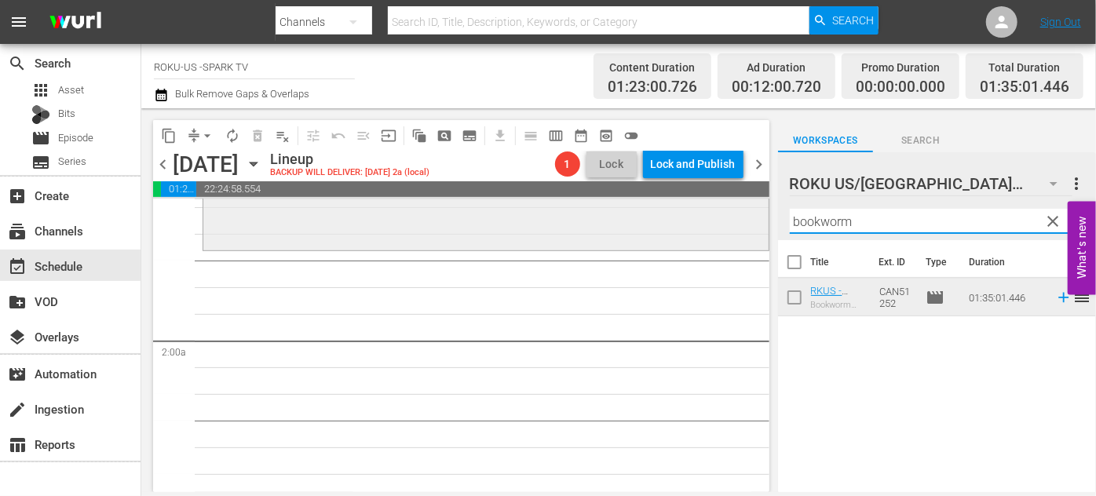
drag, startPoint x: 859, startPoint y: 217, endPoint x: 733, endPoint y: 215, distance: 125.6
click at [733, 215] on div "content_copy compress arrow_drop_down autorenew_outlined delete_forever_outline…" at bounding box center [618, 300] width 954 height 384
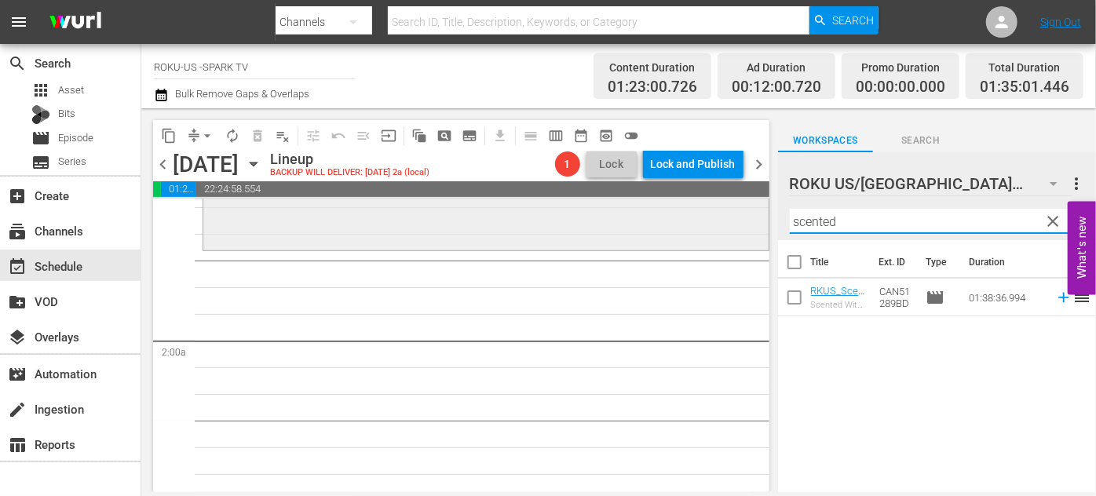
scroll to position [428, 0]
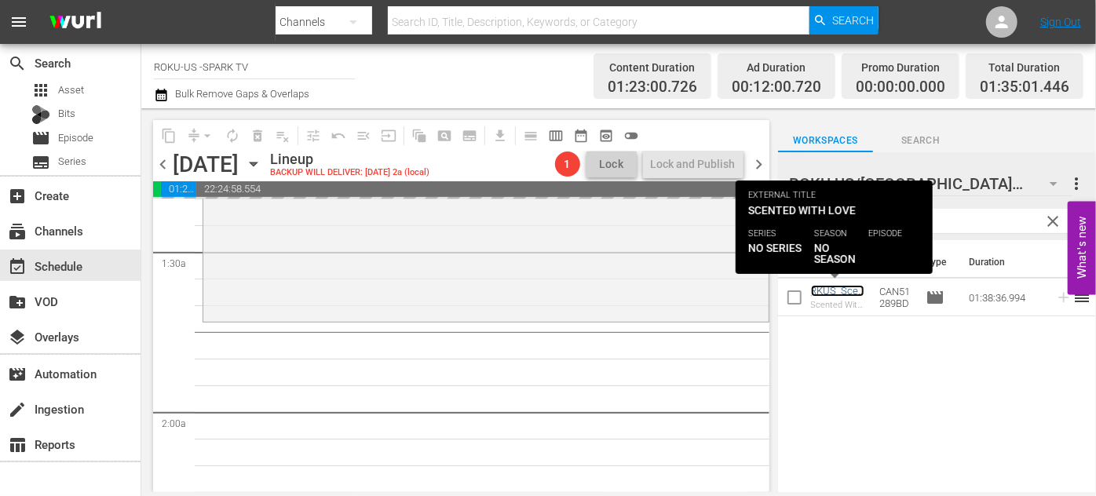
drag, startPoint x: 824, startPoint y: 290, endPoint x: 444, endPoint y: 334, distance: 382.4
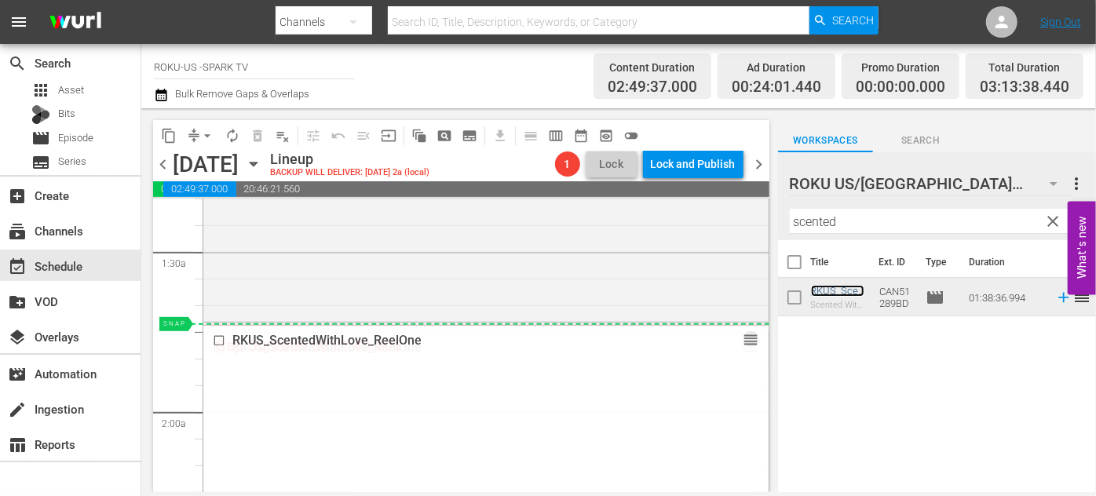
drag, startPoint x: 738, startPoint y: 349, endPoint x: 745, endPoint y: 323, distance: 26.8
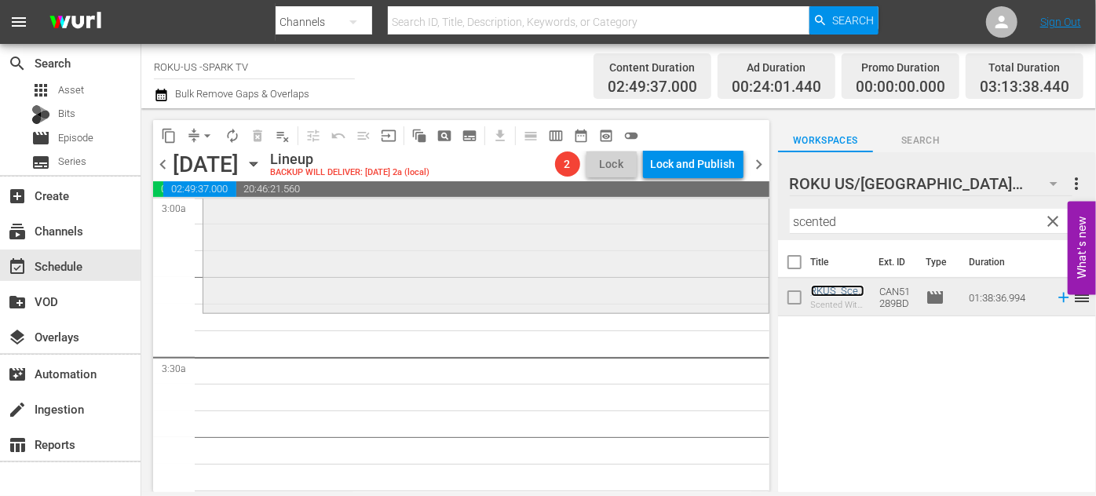
scroll to position [998, 0]
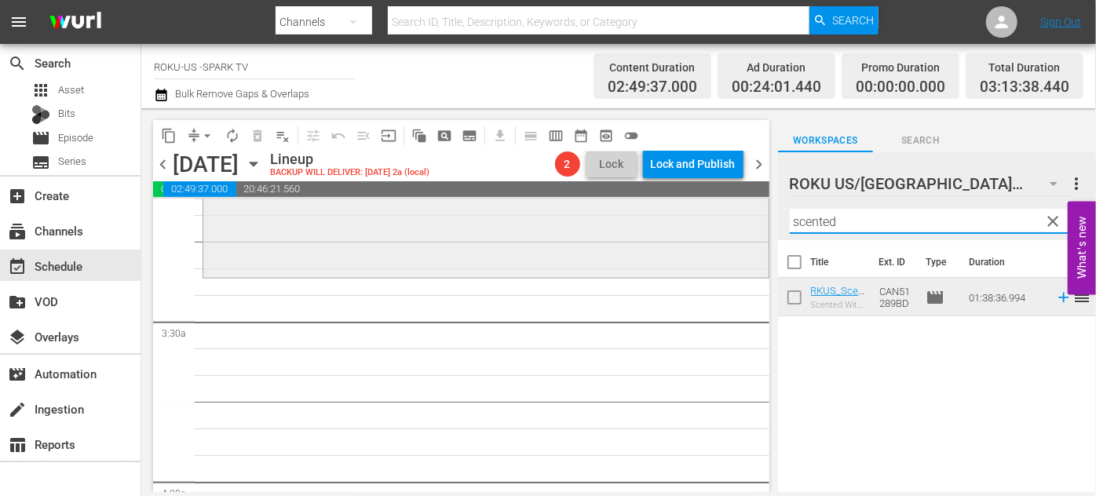
drag, startPoint x: 869, startPoint y: 225, endPoint x: 751, endPoint y: 206, distance: 119.3
click at [751, 206] on div "content_copy compress arrow_drop_down autorenew_outlined delete_forever_outline…" at bounding box center [618, 300] width 954 height 384
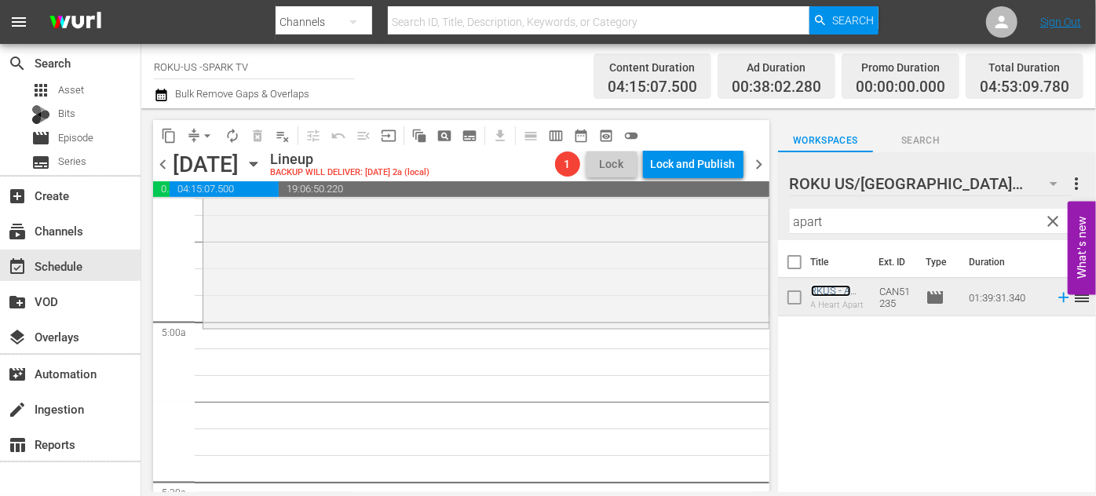
scroll to position [1498, 0]
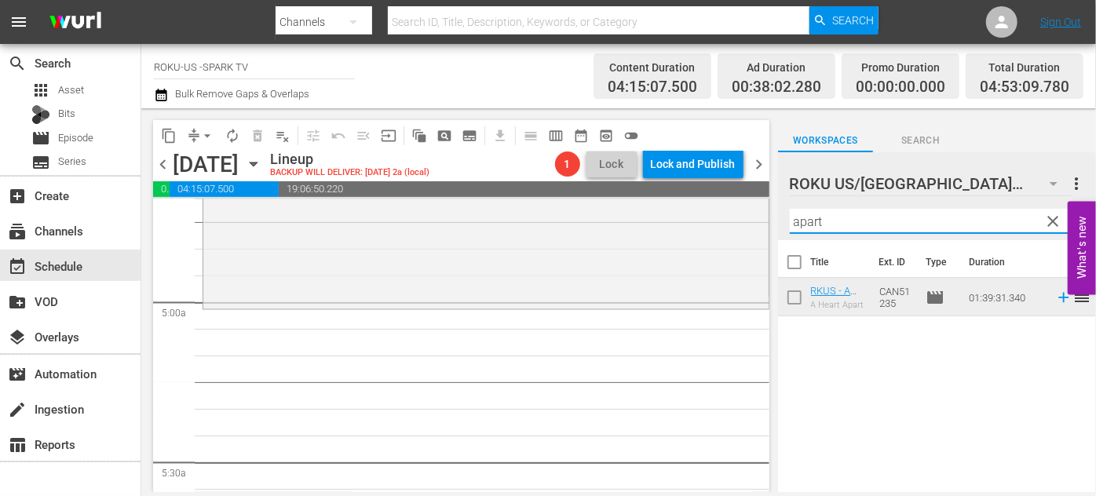
drag, startPoint x: 847, startPoint y: 227, endPoint x: 782, endPoint y: 222, distance: 64.5
click at [782, 222] on div "ROKU US/CA 180 ROKU US/[GEOGRAPHIC_DATA] more_vert clear Filter by Title apart" at bounding box center [937, 196] width 318 height 88
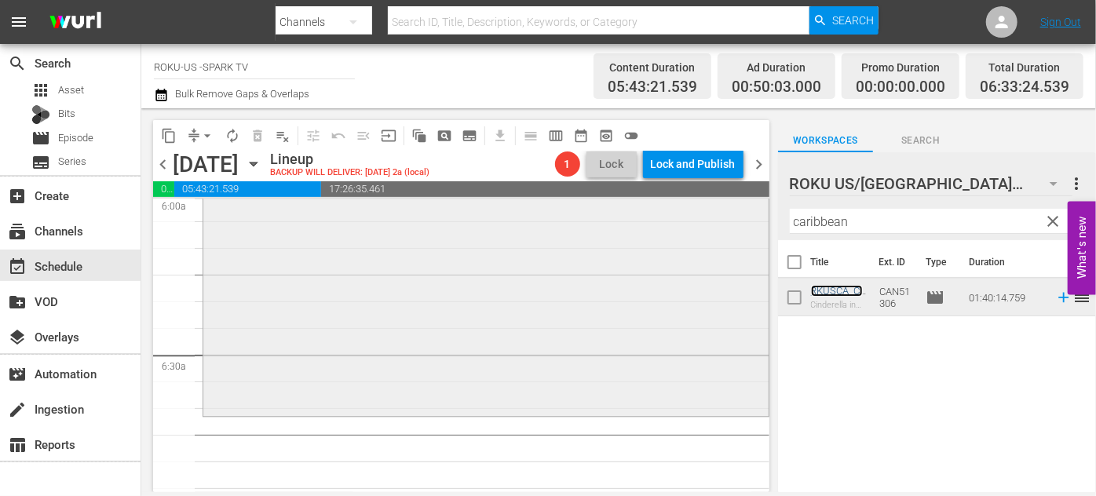
scroll to position [2069, 0]
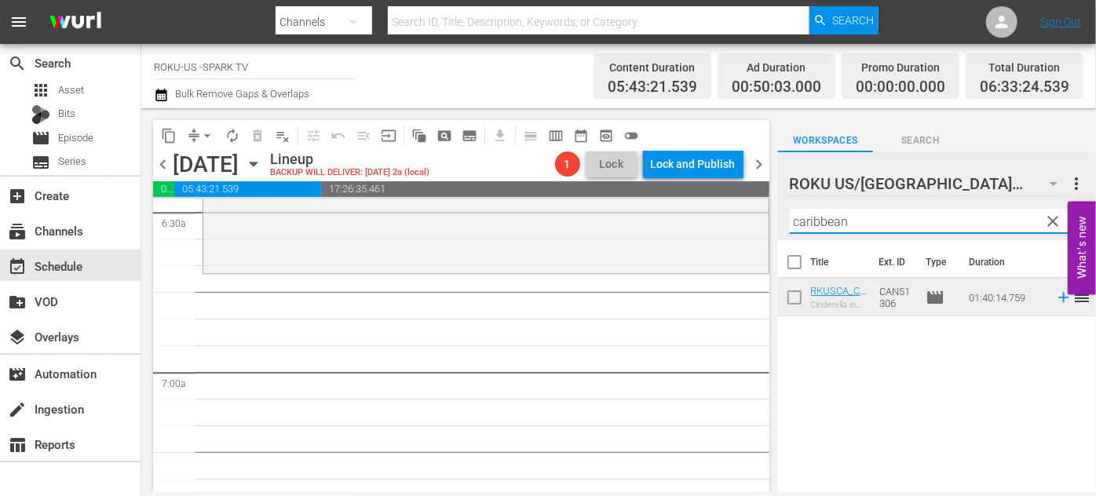
drag, startPoint x: 892, startPoint y: 229, endPoint x: 773, endPoint y: 224, distance: 118.6
click at [772, 221] on div "content_copy compress arrow_drop_down autorenew_outlined delete_forever_outline…" at bounding box center [618, 300] width 954 height 384
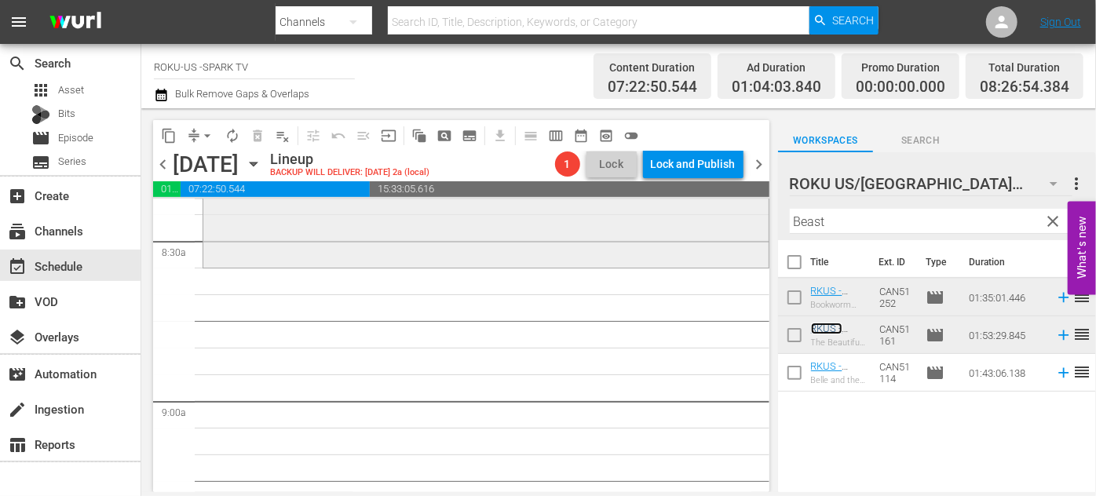
scroll to position [2711, 0]
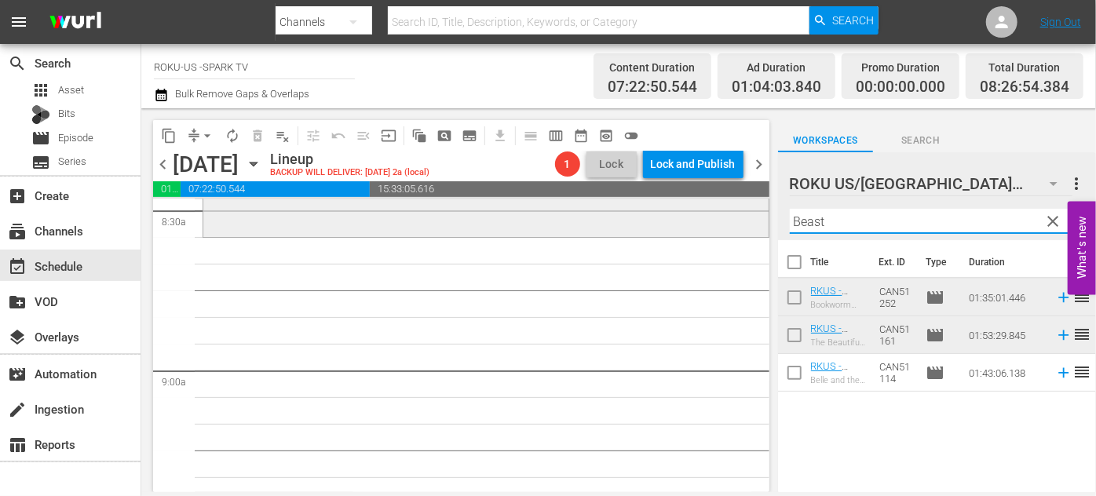
drag, startPoint x: 859, startPoint y: 219, endPoint x: 702, endPoint y: 220, distance: 157.0
click at [702, 220] on div "content_copy compress arrow_drop_down autorenew_outlined delete_forever_outline…" at bounding box center [618, 300] width 954 height 384
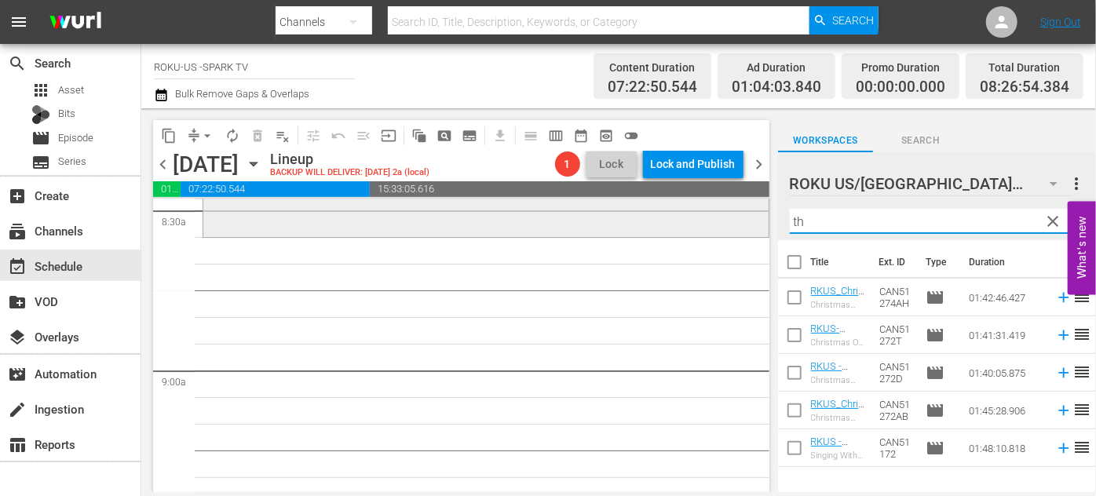
type input "t"
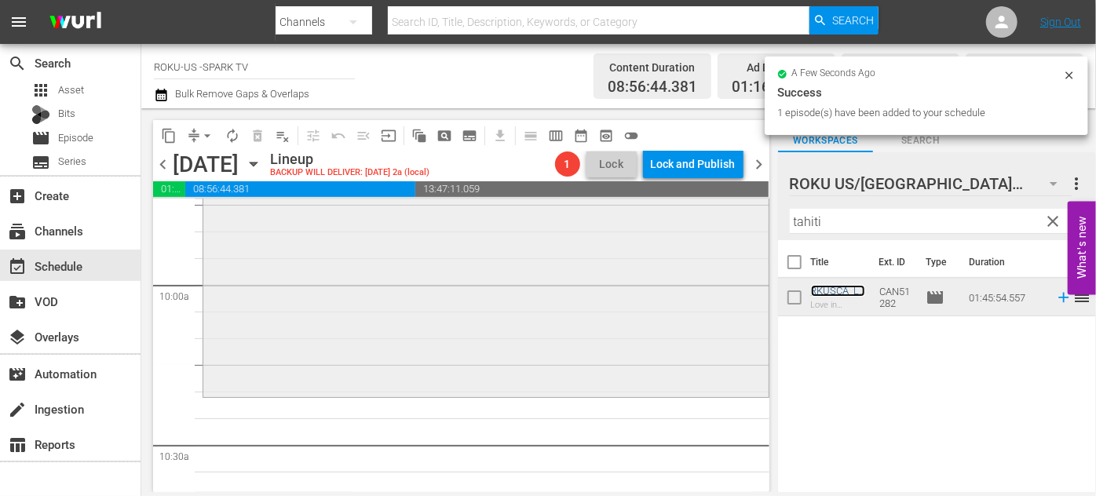
scroll to position [3139, 0]
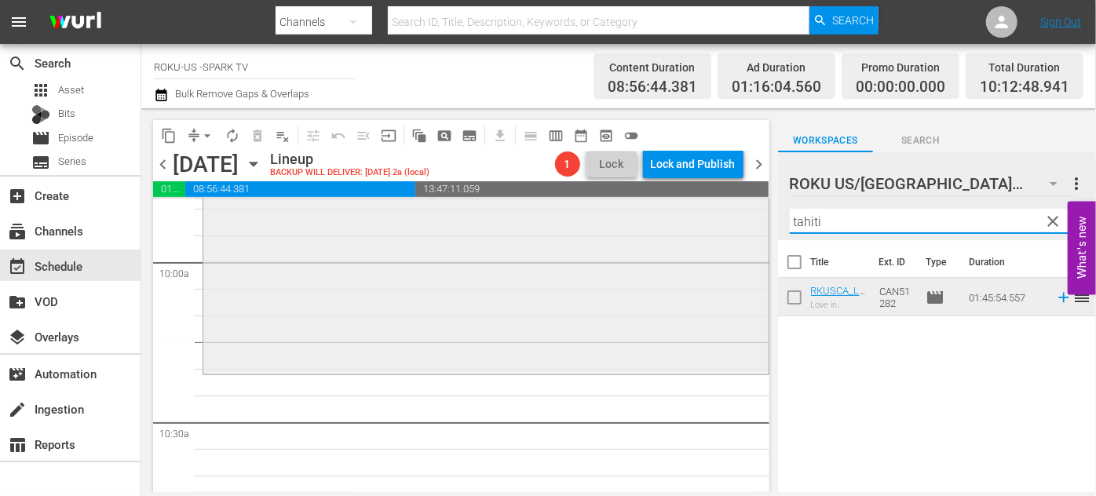
drag, startPoint x: 877, startPoint y: 217, endPoint x: 730, endPoint y: 212, distance: 146.8
click at [730, 212] on div "content_copy compress arrow_drop_down autorenew_outlined delete_forever_outline…" at bounding box center [618, 300] width 954 height 384
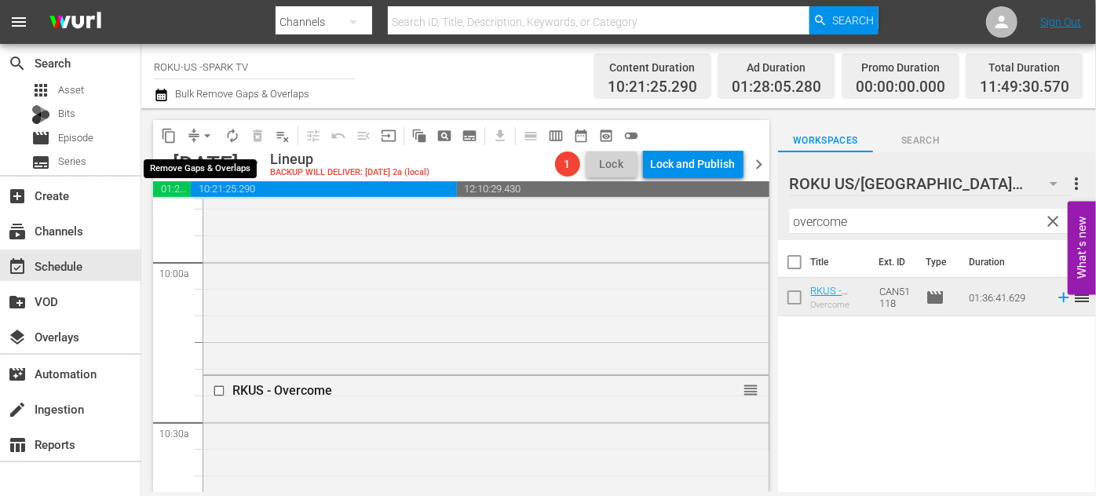
click at [202, 133] on span "arrow_drop_down" at bounding box center [207, 136] width 16 height 16
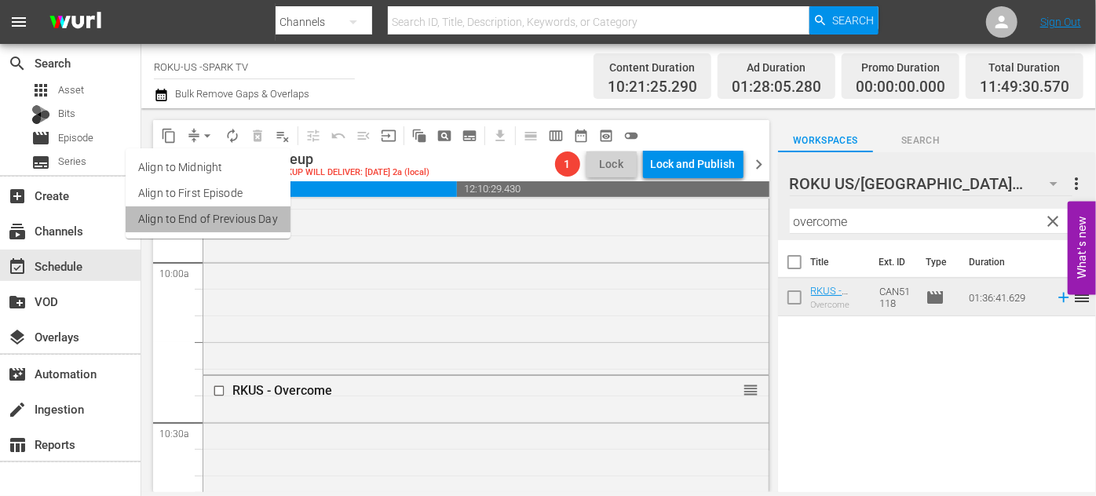
click at [230, 213] on li "Align to End of Previous Day" at bounding box center [208, 219] width 165 height 26
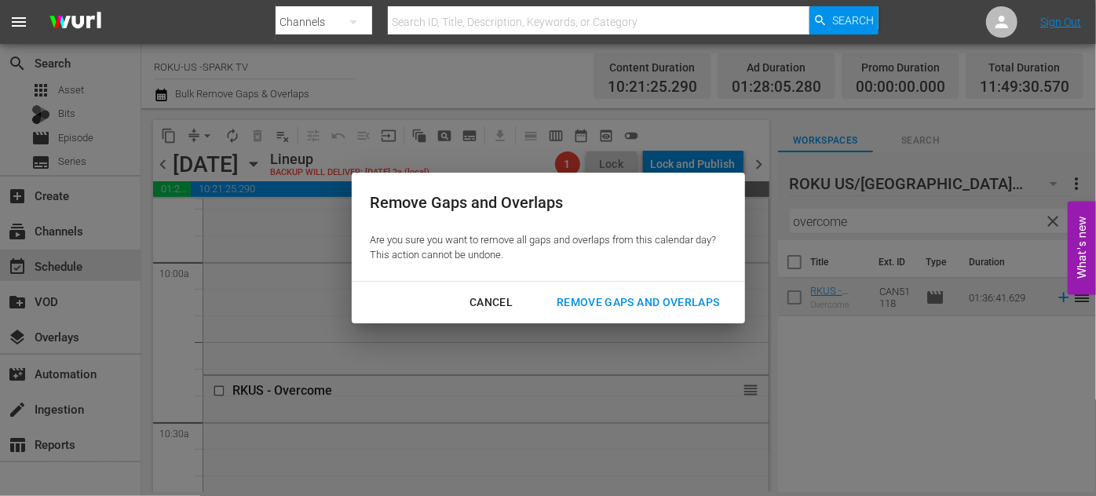
click at [635, 302] on div "Remove Gaps and Overlaps" at bounding box center [638, 303] width 188 height 20
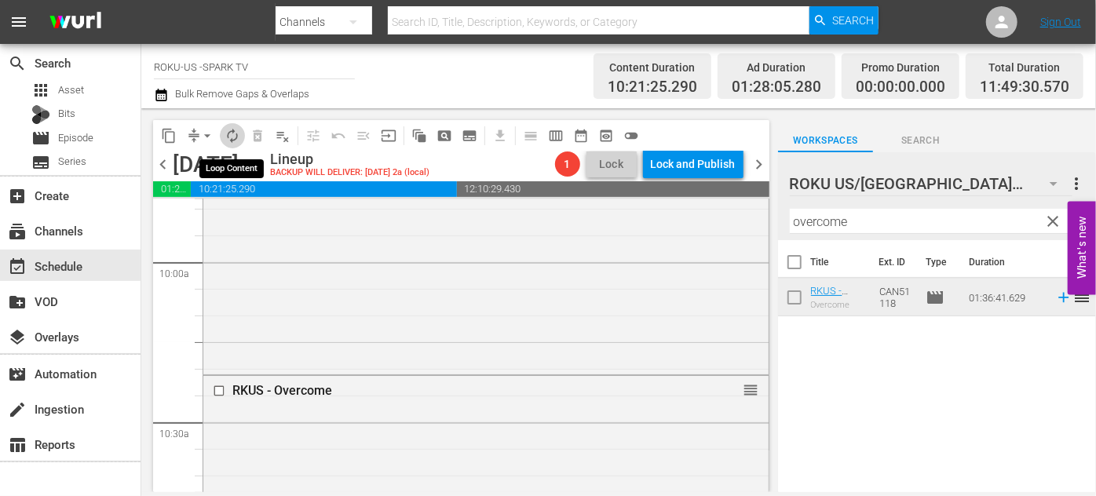
click at [231, 140] on span "autorenew_outlined" at bounding box center [232, 136] width 16 height 16
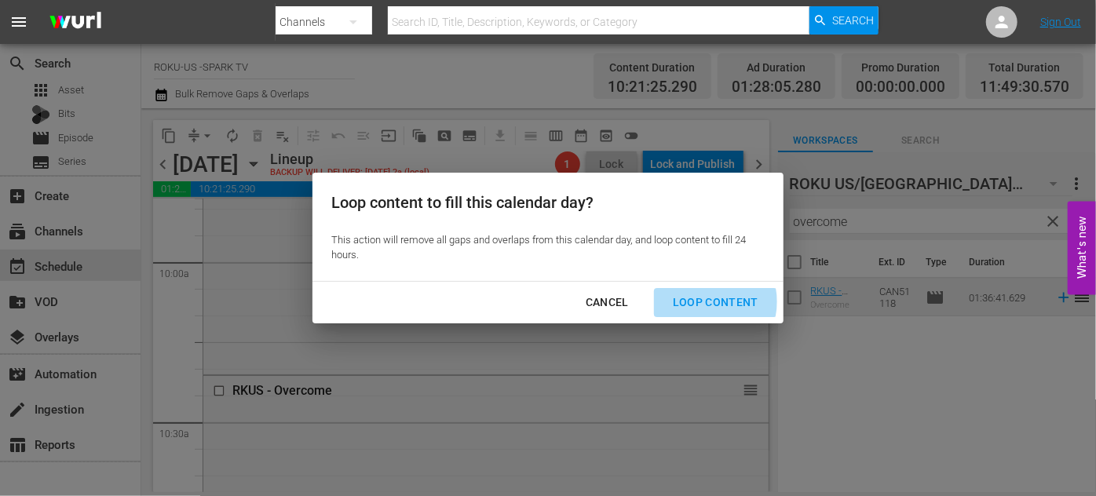
click at [709, 301] on div "Loop Content" at bounding box center [715, 303] width 111 height 20
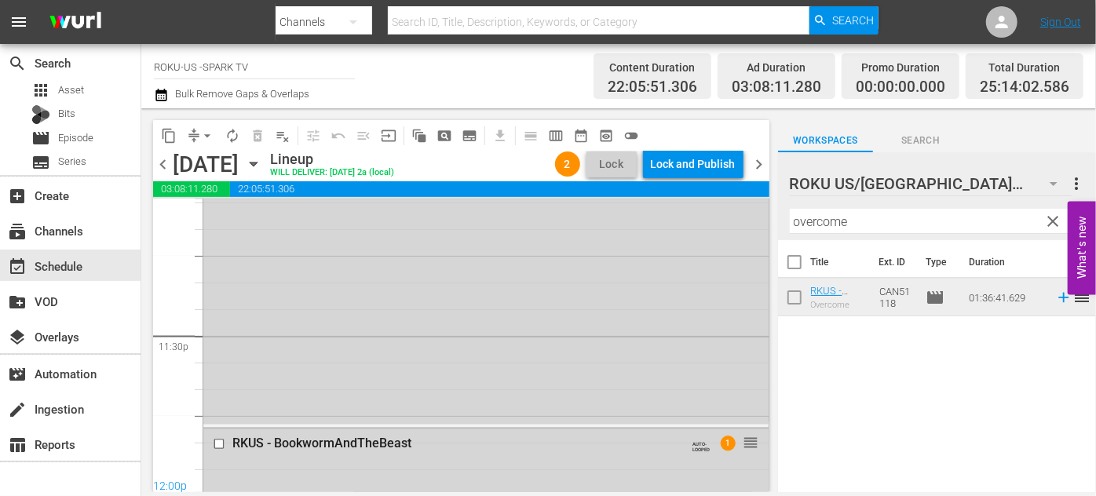
scroll to position [7420, 0]
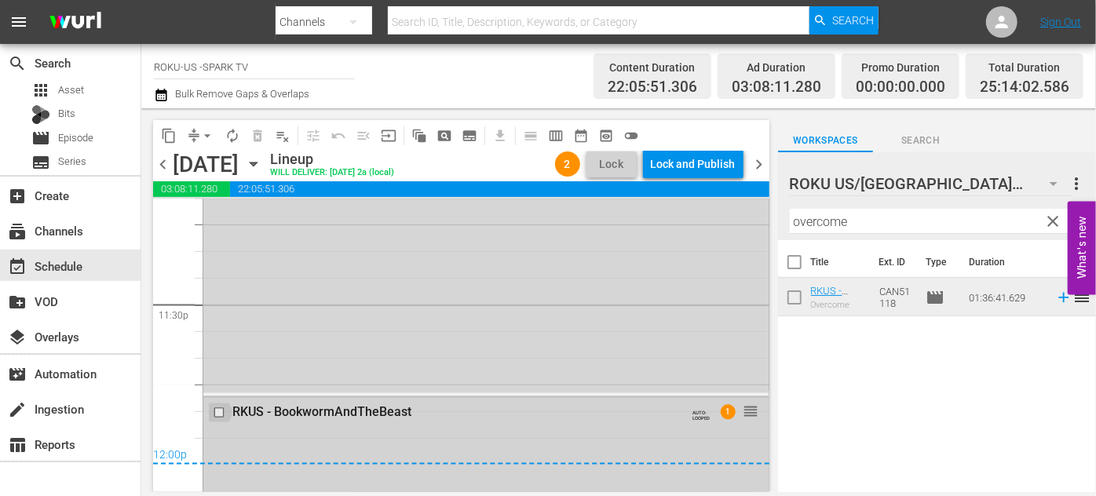
click at [213, 412] on input "checkbox" at bounding box center [221, 413] width 16 height 13
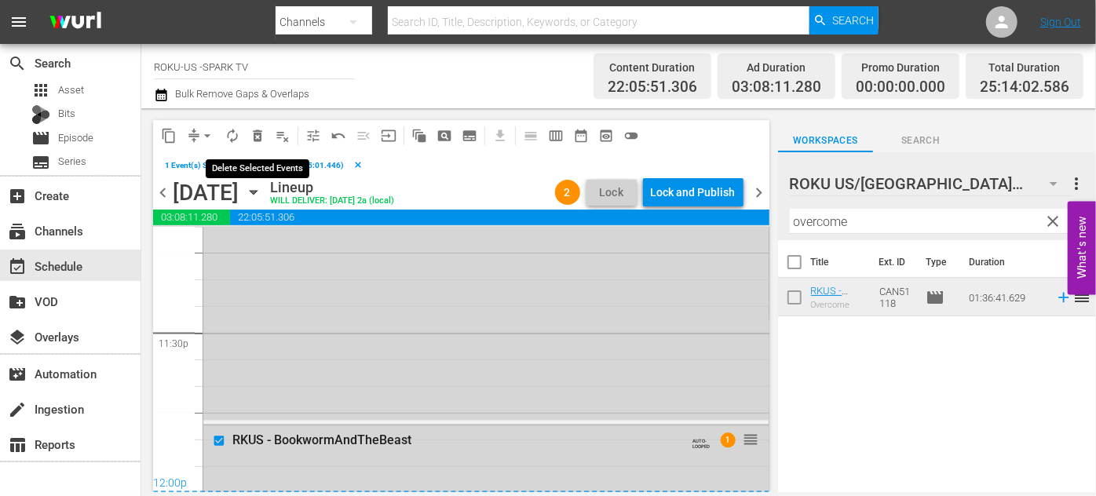
click at [256, 137] on span "delete_forever_outlined" at bounding box center [258, 136] width 16 height 16
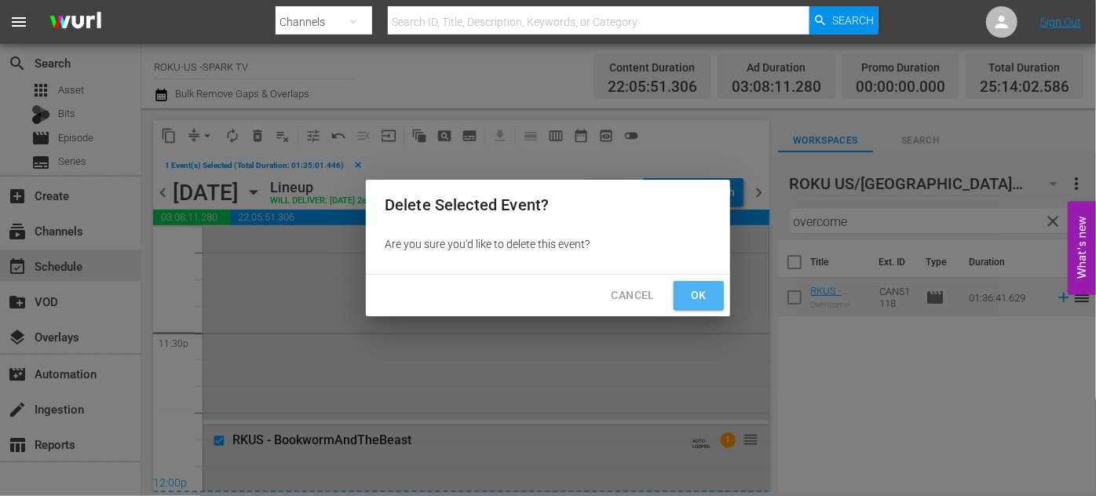
click at [693, 303] on span "Ok" at bounding box center [698, 296] width 25 height 20
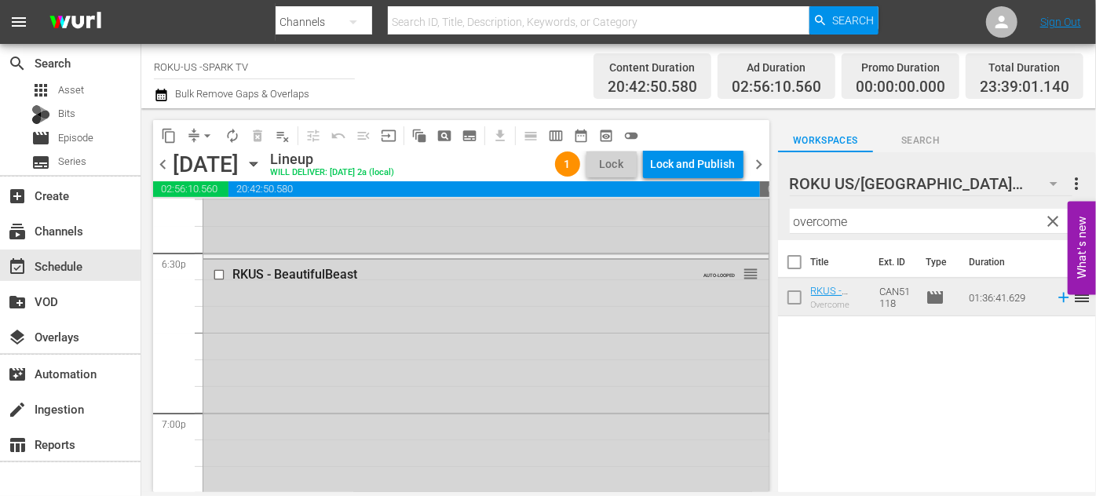
scroll to position [5894, 0]
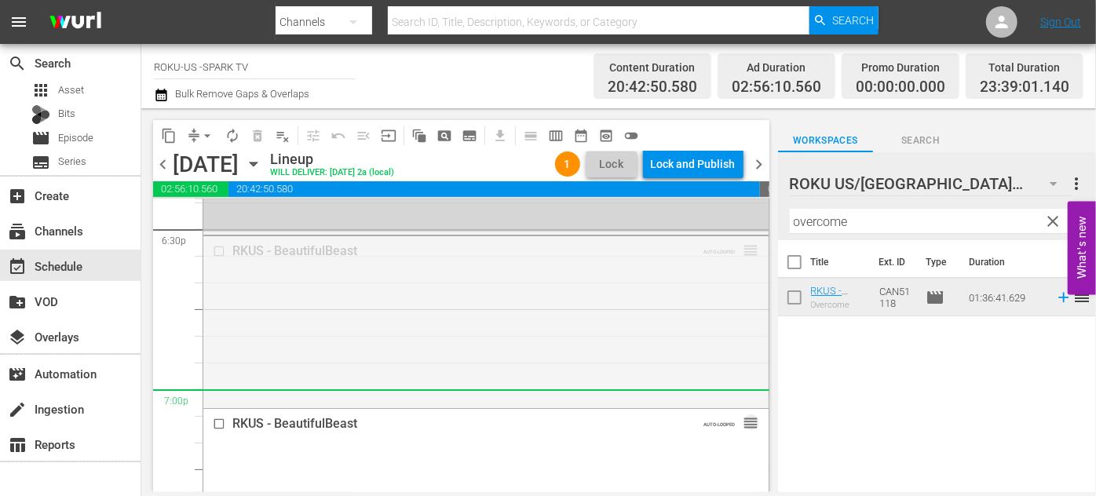
drag, startPoint x: 742, startPoint y: 248, endPoint x: 861, endPoint y: 217, distance: 122.6
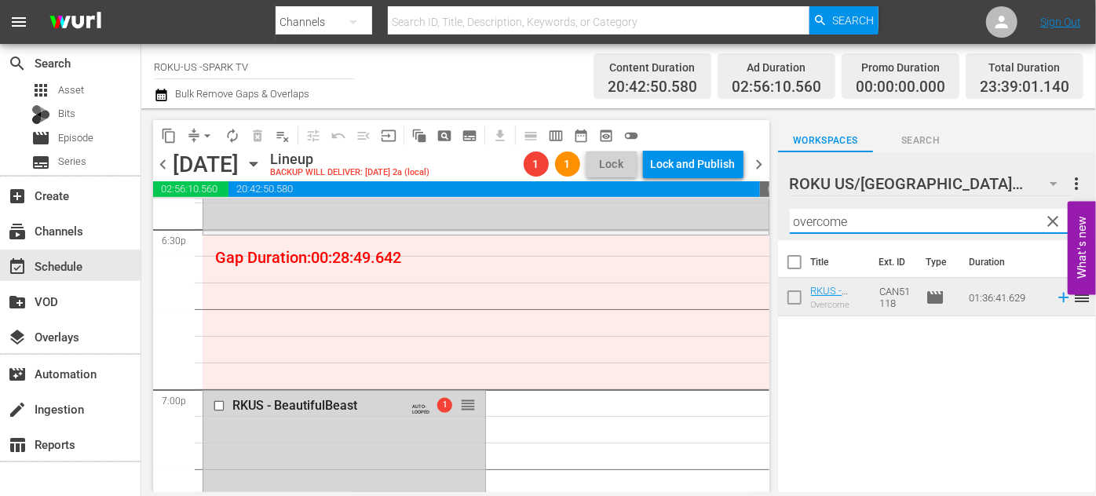
drag, startPoint x: 852, startPoint y: 217, endPoint x: 790, endPoint y: 217, distance: 61.2
click at [790, 217] on input "overcome" at bounding box center [937, 221] width 294 height 25
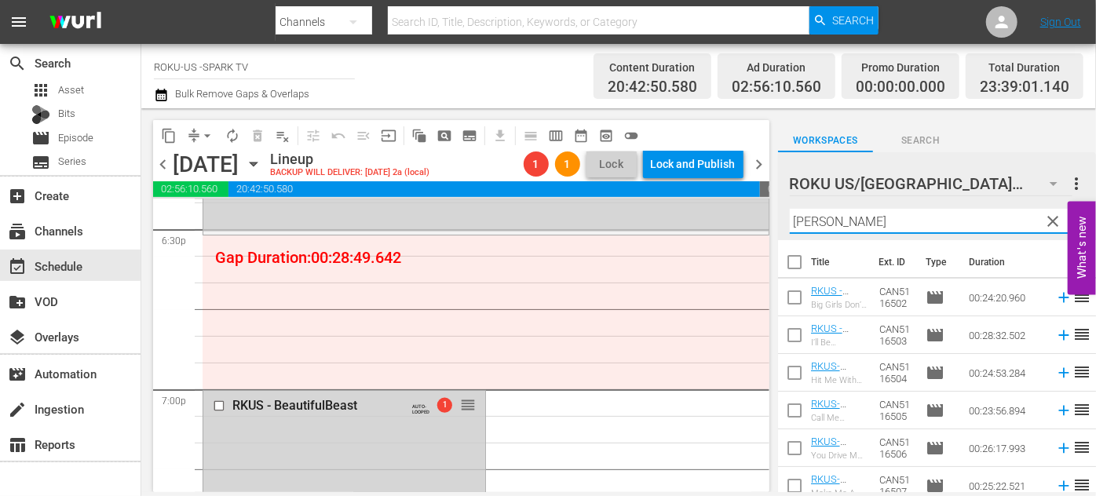
type input "[PERSON_NAME]"
click at [783, 223] on div "ROKU US/CA 180 ROKU US/[GEOGRAPHIC_DATA] more_vert clear Filter by Title [PERSO…" at bounding box center [937, 196] width 318 height 88
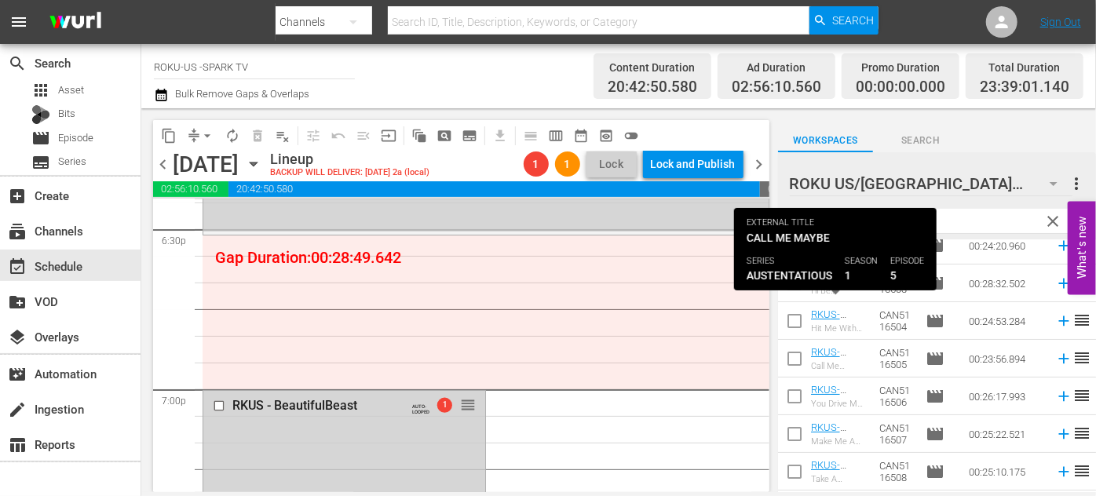
scroll to position [142, 0]
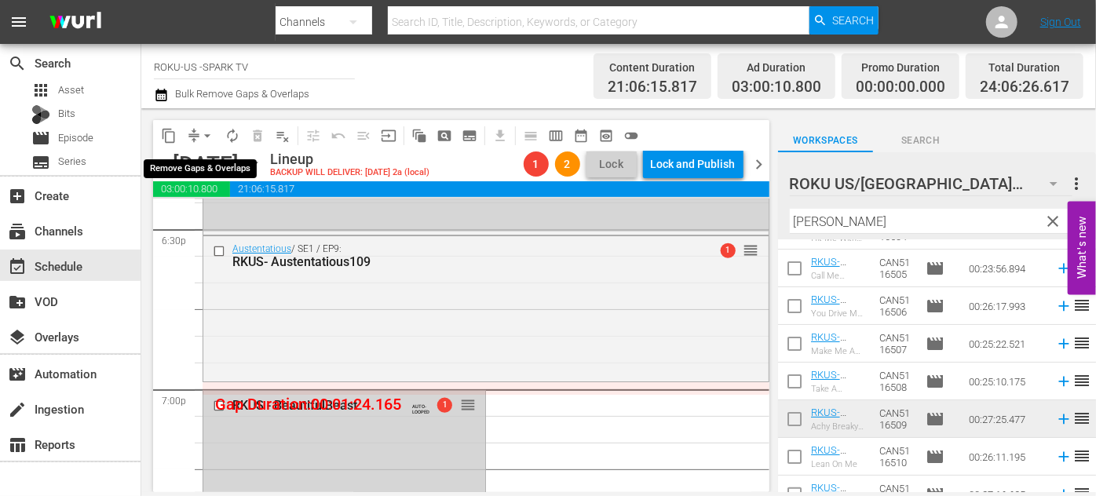
click at [205, 129] on span "arrow_drop_down" at bounding box center [207, 136] width 16 height 16
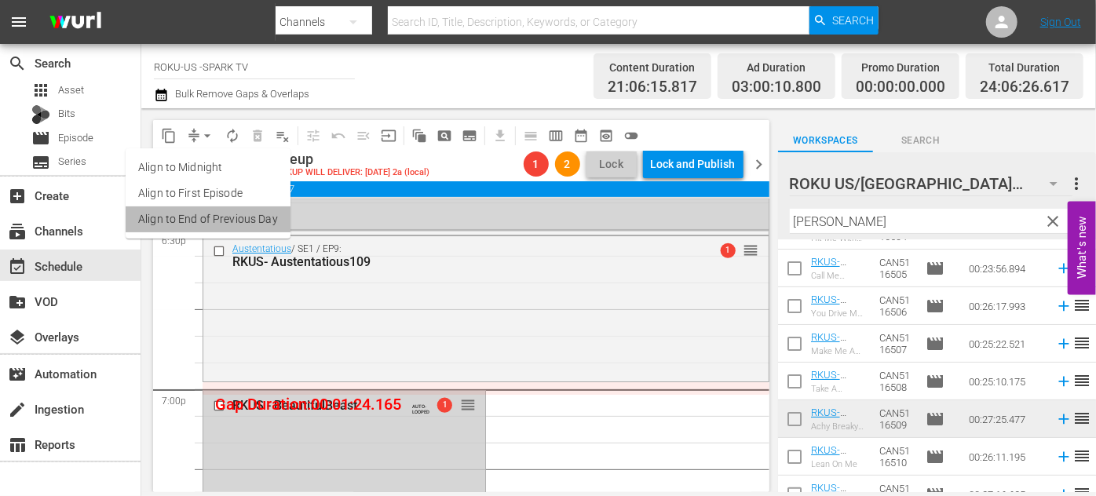
click at [236, 215] on li "Align to End of Previous Day" at bounding box center [208, 219] width 165 height 26
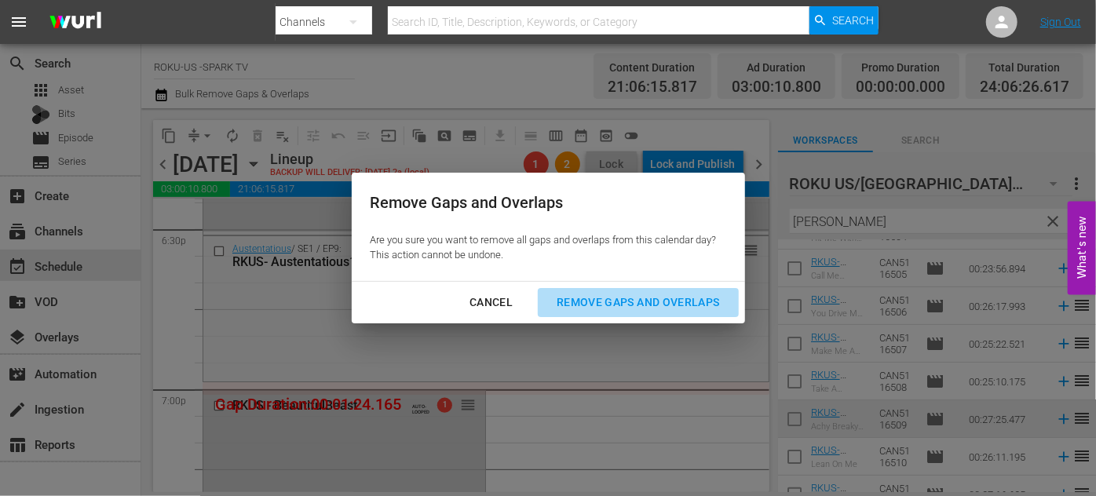
click at [592, 301] on div "Remove Gaps and Overlaps" at bounding box center [638, 303] width 188 height 20
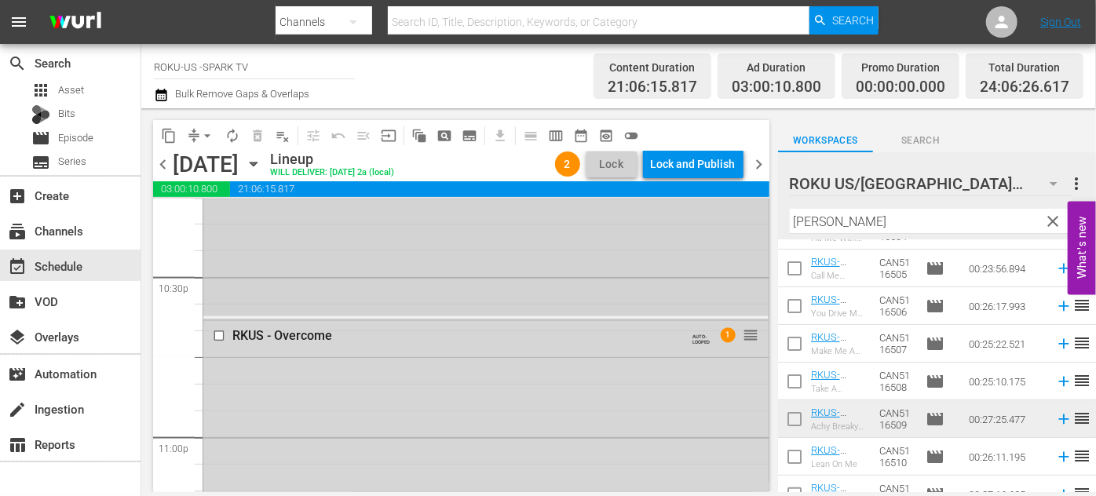
scroll to position [7114, 0]
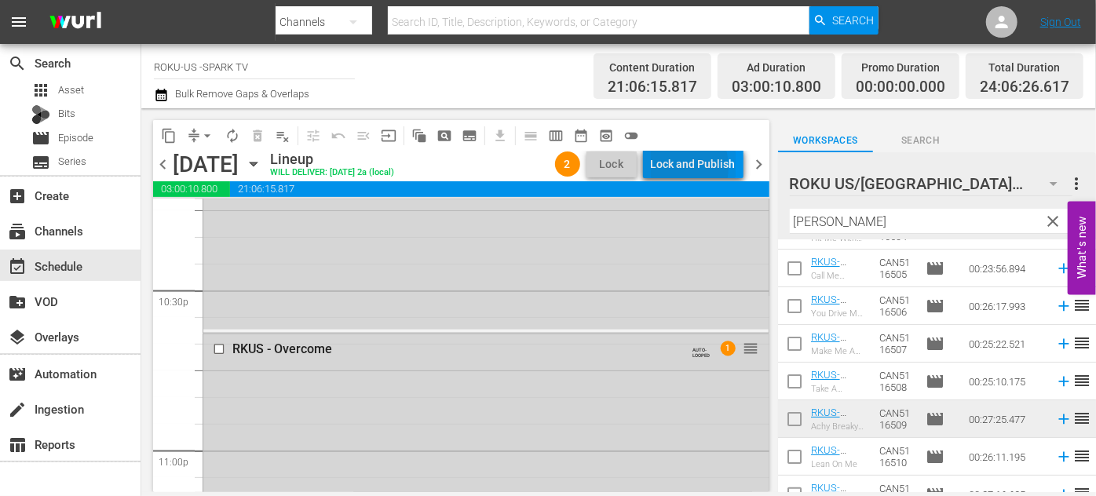
click at [671, 167] on div "Lock and Publish" at bounding box center [693, 164] width 85 height 28
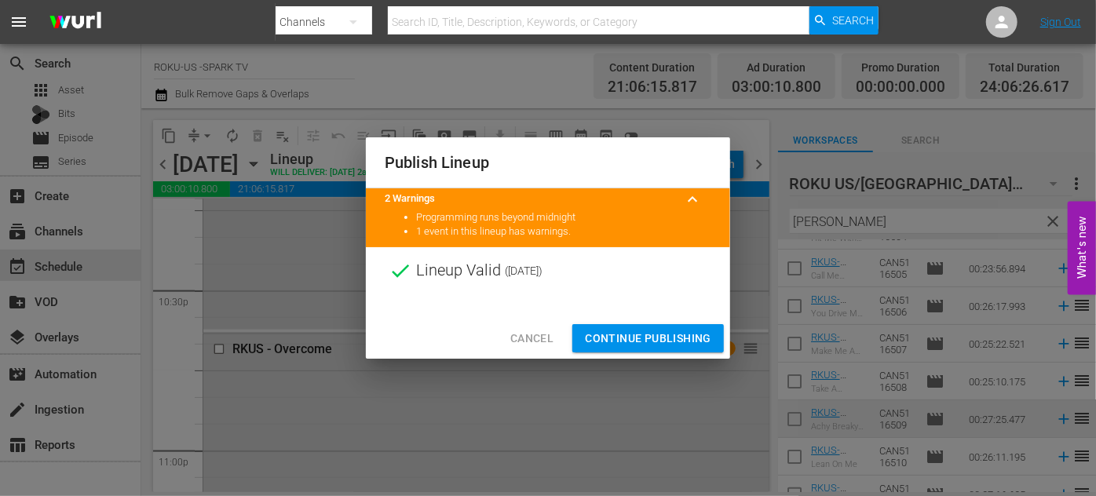
click at [626, 337] on span "Continue Publishing" at bounding box center [648, 339] width 126 height 20
